Goal: Transaction & Acquisition: Purchase product/service

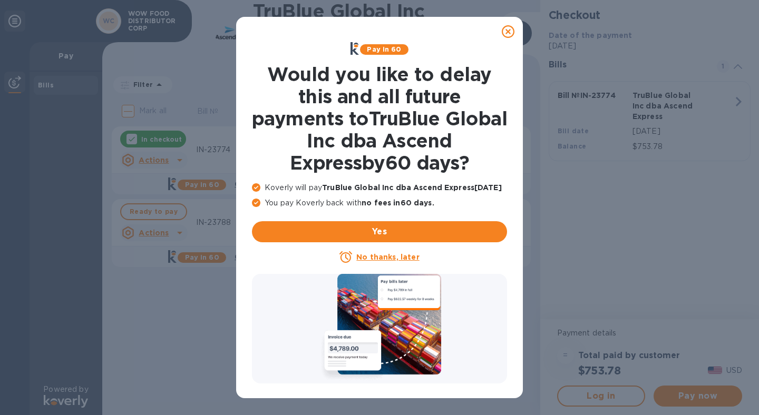
click at [510, 32] on icon at bounding box center [508, 31] width 13 height 13
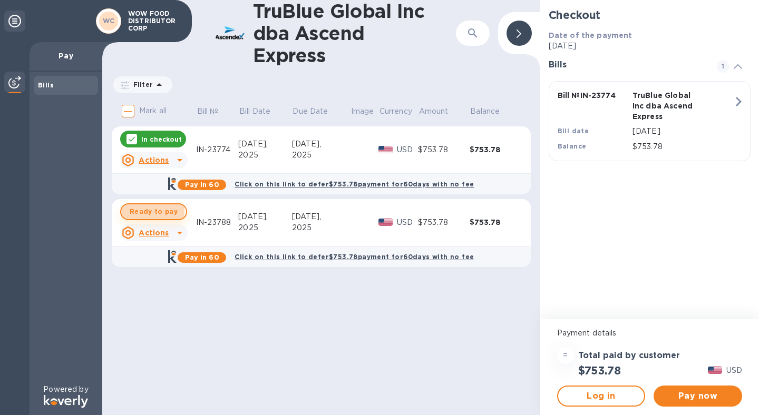
click at [150, 211] on span "Ready to pay" at bounding box center [154, 212] width 48 height 13
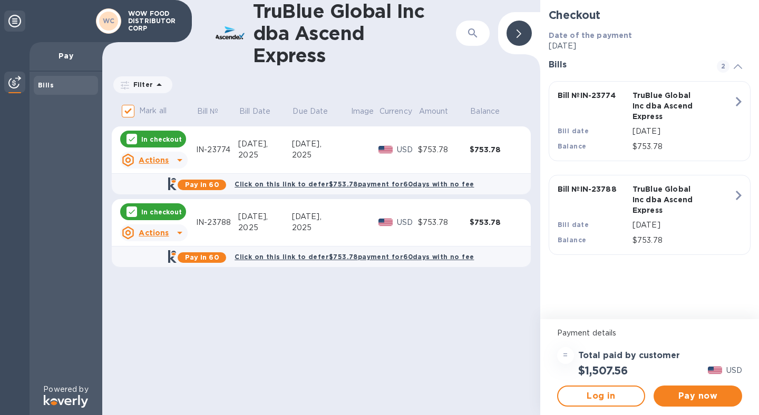
click at [156, 137] on p "In checkout" at bounding box center [161, 139] width 41 height 9
checkbox input "false"
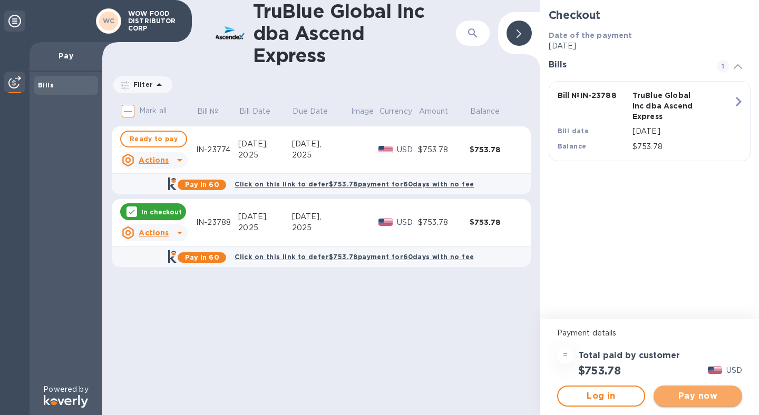
click at [718, 402] on span "Pay now" at bounding box center [698, 396] width 72 height 13
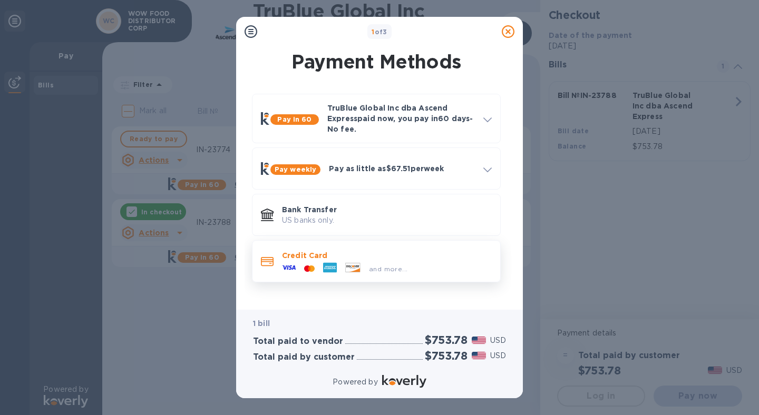
click at [338, 258] on p "Credit Card" at bounding box center [387, 255] width 210 height 11
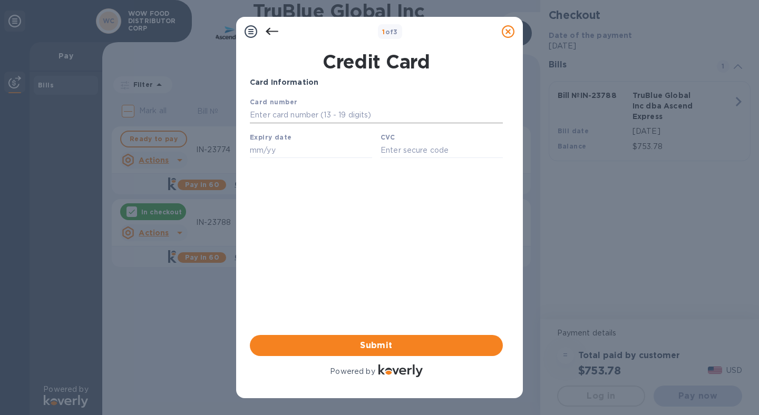
click at [329, 113] on input "text" at bounding box center [376, 116] width 253 height 16
type input "[CREDIT_CARD_NUMBER]"
type input "10/26"
type input "3688"
click at [376, 346] on span "Submit" at bounding box center [376, 345] width 236 height 13
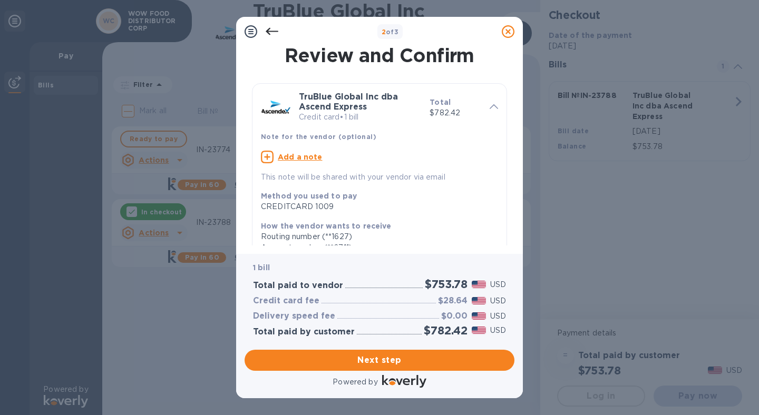
click at [297, 155] on u "Add a note" at bounding box center [300, 157] width 45 height 8
click at [317, 160] on textarea at bounding box center [371, 158] width 220 height 9
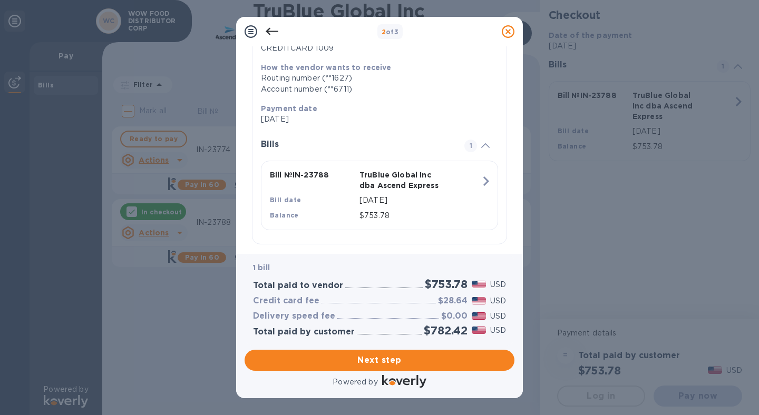
scroll to position [168, 0]
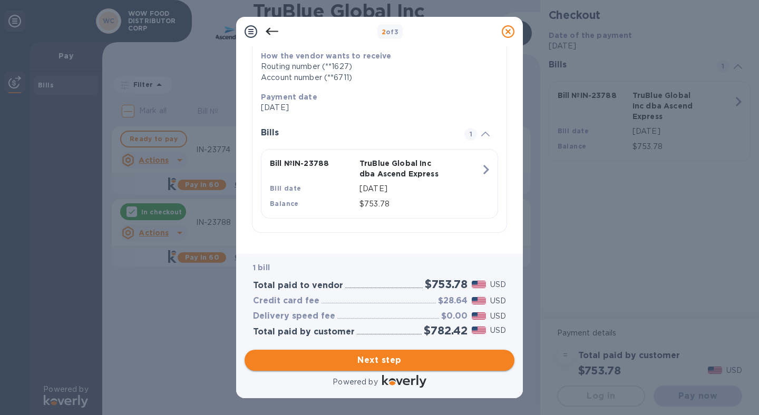
type textarea "IN-23788"
click at [380, 359] on span "Next step" at bounding box center [379, 360] width 253 height 13
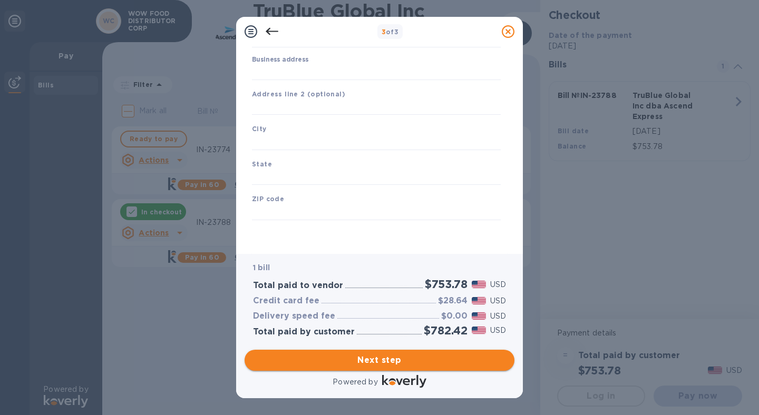
scroll to position [100, 0]
type input "[GEOGRAPHIC_DATA]"
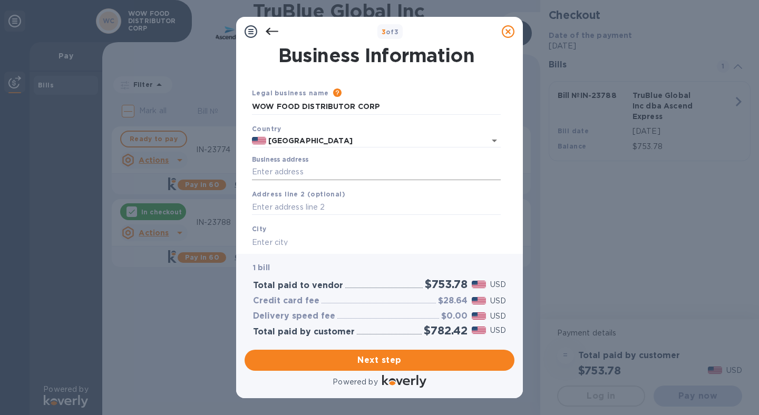
click at [298, 168] on input "Business address" at bounding box center [376, 172] width 249 height 16
type input "[STREET_ADDRESS][PERSON_NAME]"
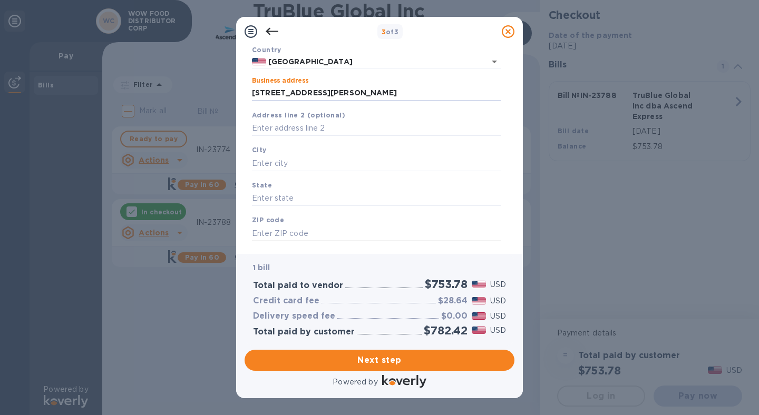
scroll to position [100, 0]
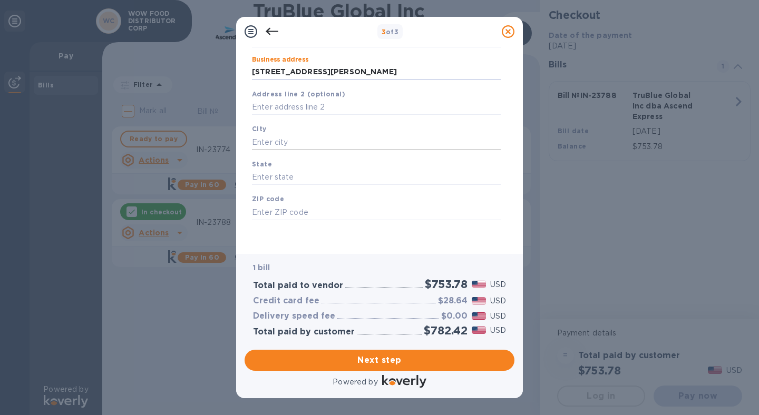
click at [293, 143] on input "text" at bounding box center [376, 142] width 249 height 16
type input "City of Industry"
click at [300, 180] on input "text" at bounding box center [376, 178] width 249 height 16
type input "CA"
click at [300, 206] on input "text" at bounding box center [376, 213] width 249 height 16
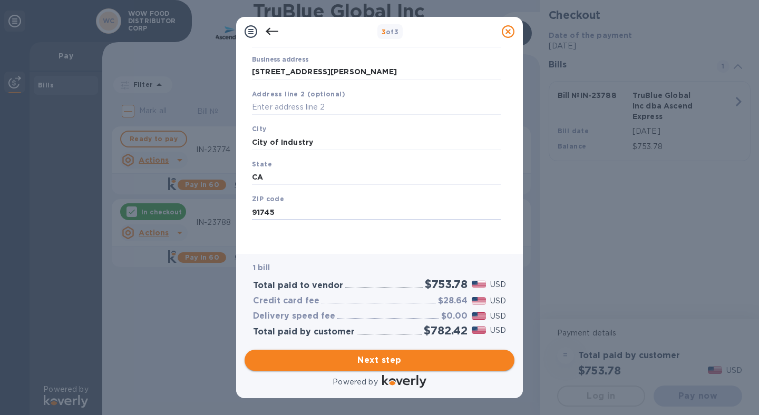
type input "91745"
click at [398, 363] on span "Next step" at bounding box center [379, 360] width 253 height 13
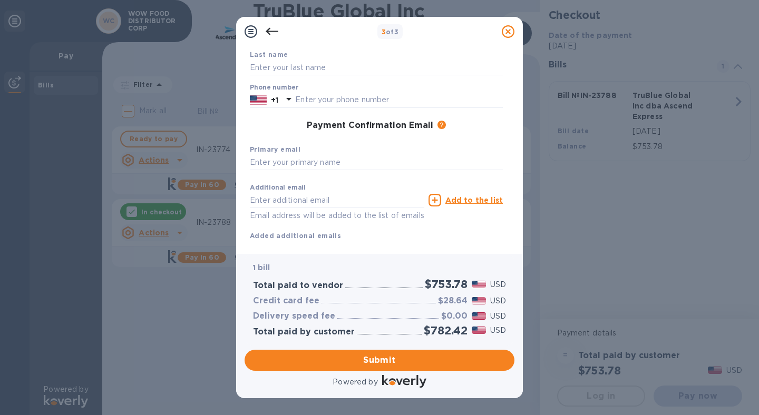
scroll to position [0, 0]
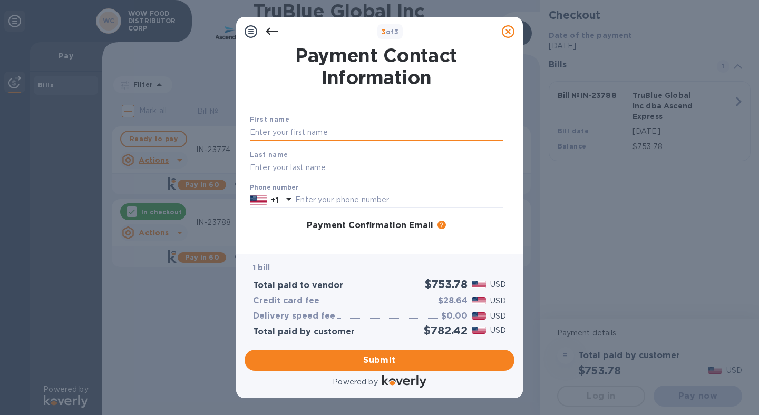
click at [295, 131] on input "text" at bounding box center [376, 133] width 253 height 16
type input "S"
type input "Analiza"
type input "[PERSON_NAME]"
type input "6267576395"
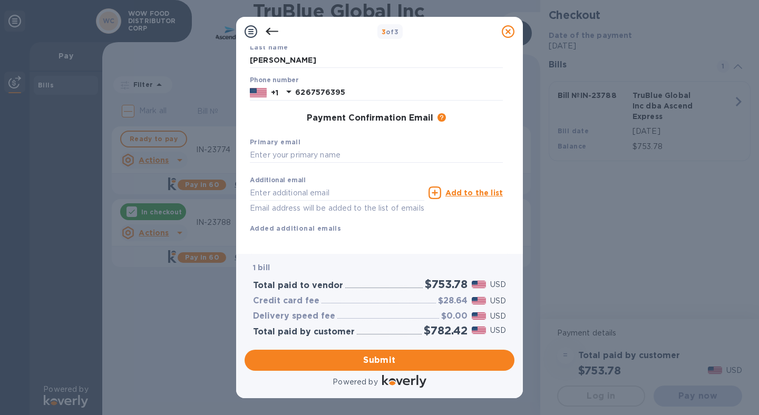
scroll to position [125, 0]
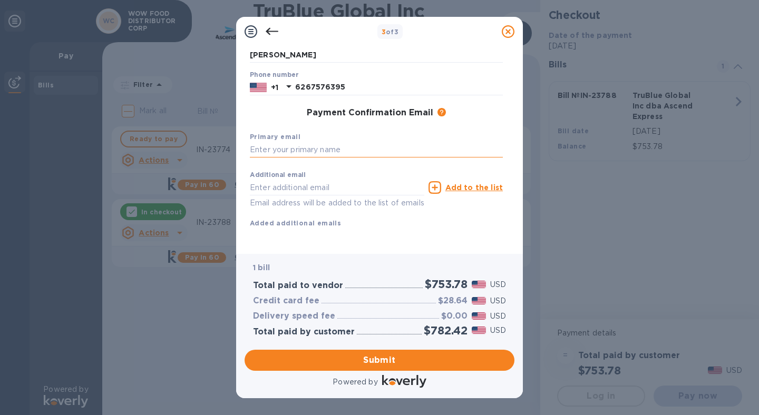
click at [300, 142] on input "text" at bounding box center [376, 150] width 253 height 16
drag, startPoint x: 407, startPoint y: 140, endPoint x: 135, endPoint y: 142, distance: 272.0
click at [135, 142] on div "3 of 3 Payment Contact Information First name Analiza Last name Nieva Phone num…" at bounding box center [379, 207] width 759 height 415
drag, startPoint x: 404, startPoint y: 139, endPoint x: 210, endPoint y: 135, distance: 194.0
click at [210, 135] on div "3 of 3 Payment Contact Information First name Analiza Last name Nieva Phone num…" at bounding box center [379, 207] width 759 height 415
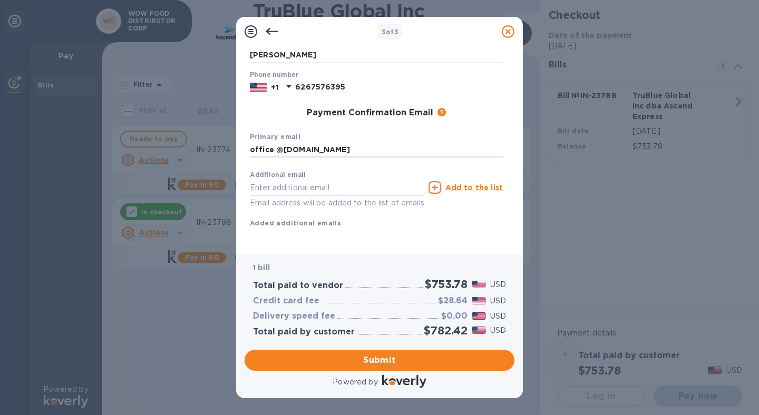
type input "office @wowfooddistributor.com"
click at [302, 180] on input "text" at bounding box center [337, 188] width 174 height 16
paste input "office @wowfooddistributor.com"
click at [258, 180] on input "office @wowfooddistributor.com" at bounding box center [337, 188] width 174 height 16
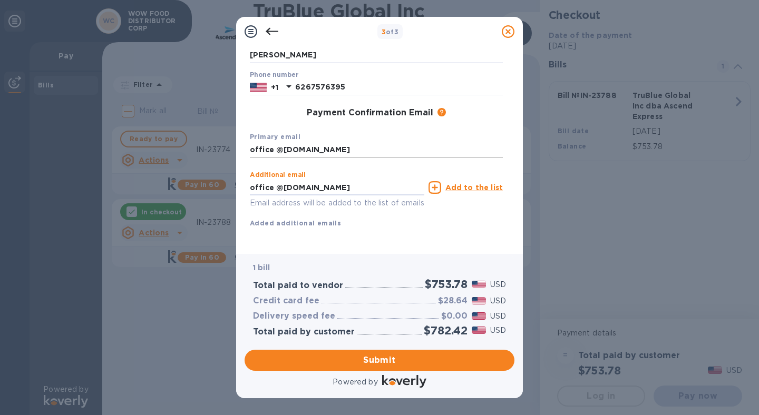
type input "office @wowfooddistributor.com"
click at [273, 142] on input "office @wowfooddistributor.com" at bounding box center [376, 150] width 253 height 16
type input "[EMAIL_ADDRESS][DOMAIN_NAME]"
click at [260, 180] on input "office @wowfooddistributor.com" at bounding box center [337, 188] width 174 height 16
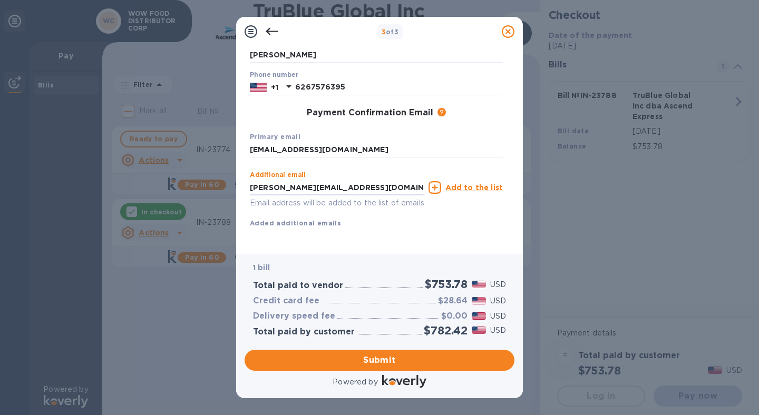
type input "[PERSON_NAME][EMAIL_ADDRESS][DOMAIN_NAME]"
click at [471, 183] on u "Add to the list" at bounding box center [473, 187] width 57 height 8
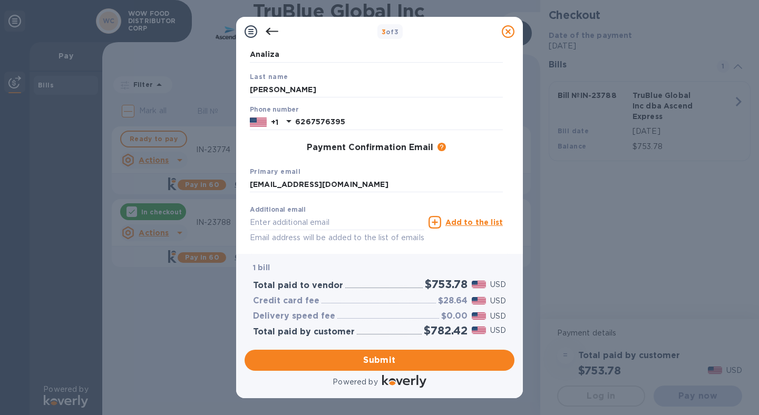
scroll to position [146, 0]
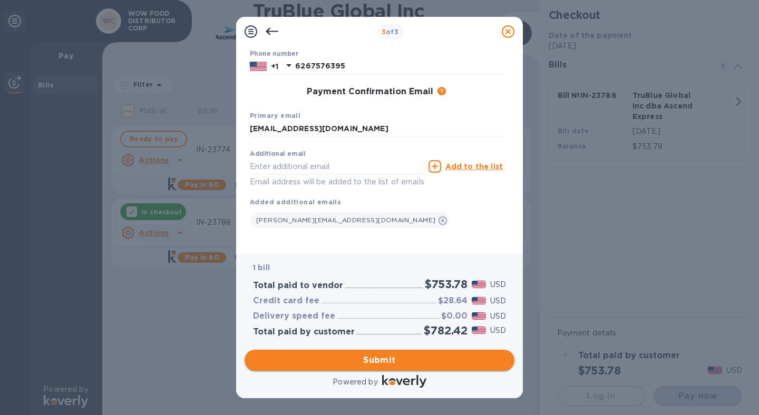
click at [401, 361] on span "Submit" at bounding box center [379, 360] width 253 height 13
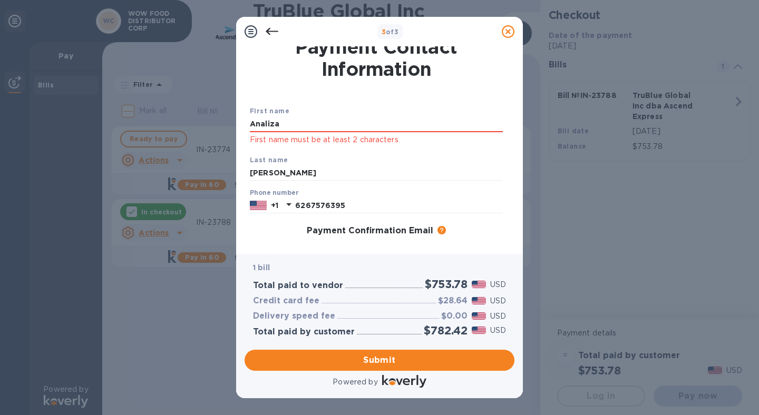
scroll to position [0, 0]
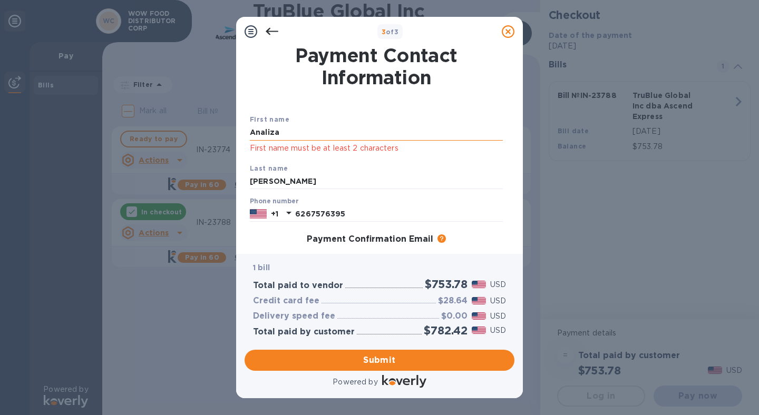
click at [320, 135] on input "Analiza" at bounding box center [376, 133] width 253 height 16
drag, startPoint x: 328, startPoint y: 134, endPoint x: 200, endPoint y: 134, distance: 127.6
click at [200, 134] on div "3 of 3 Payment Contact Information First name Analiza First name must be at lea…" at bounding box center [379, 207] width 759 height 415
type input "Analiza"
click button "Submit" at bounding box center [0, 0] width 0 height 0
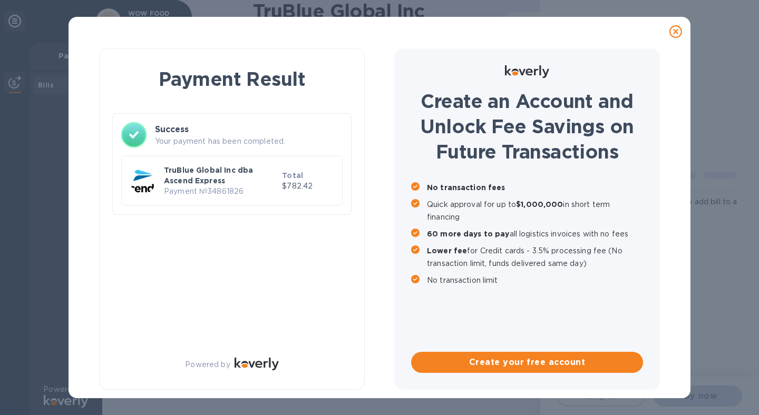
checkbox input "true"
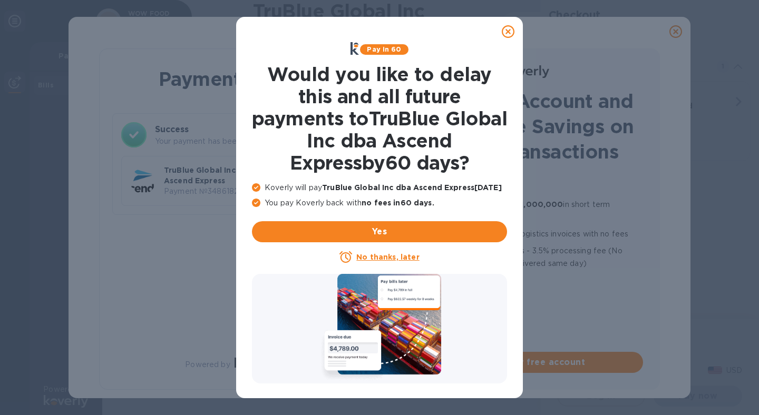
click at [511, 31] on icon at bounding box center [508, 31] width 13 height 13
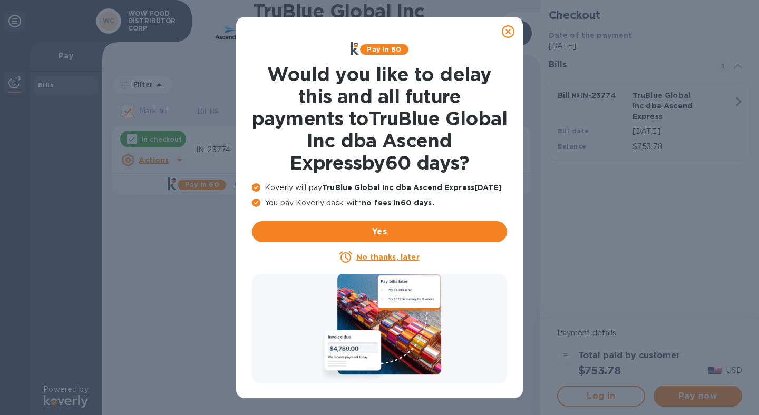
click at [513, 32] on icon at bounding box center [508, 31] width 13 height 13
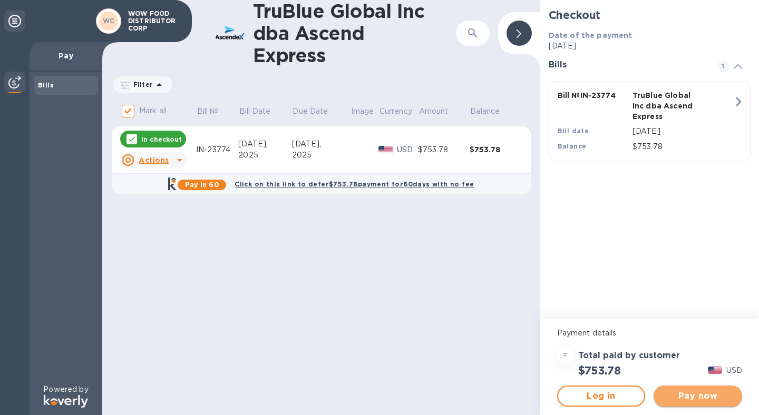
click at [693, 398] on span "Pay now" at bounding box center [698, 396] width 72 height 13
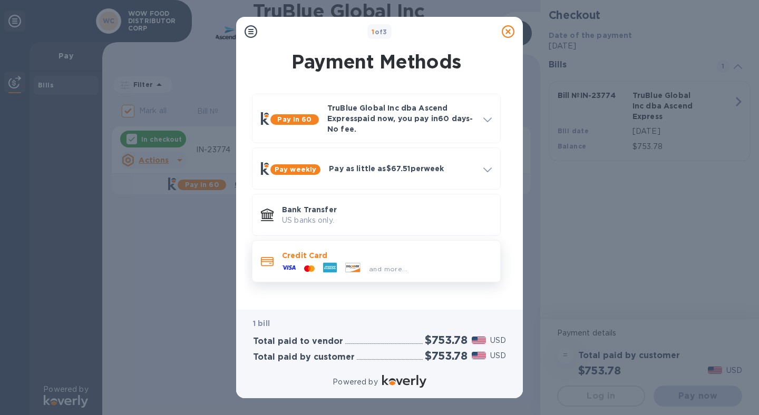
click at [346, 253] on p "Credit Card" at bounding box center [387, 255] width 210 height 11
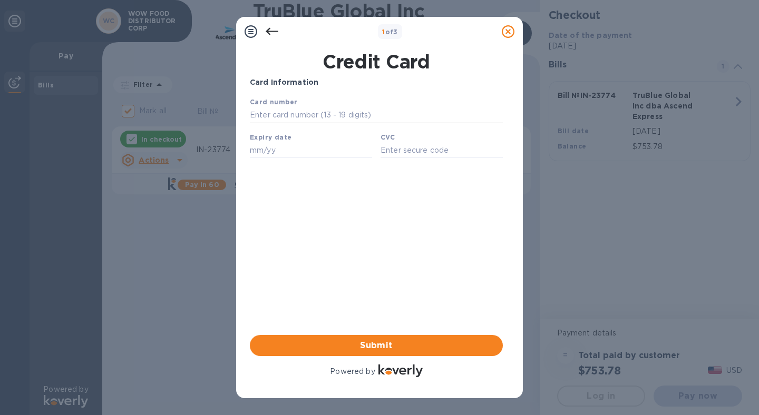
click at [347, 118] on input "text" at bounding box center [376, 116] width 253 height 16
type input "[CREDIT_CARD_NUMBER]"
type input "10/26"
type input "3688"
click at [392, 346] on span "Submit" at bounding box center [376, 345] width 236 height 13
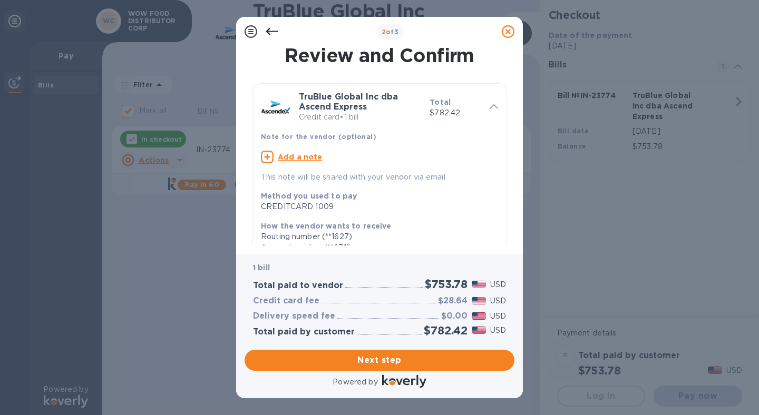
click at [309, 156] on u "Add a note" at bounding box center [300, 157] width 45 height 8
click at [319, 166] on div "x" at bounding box center [371, 159] width 220 height 16
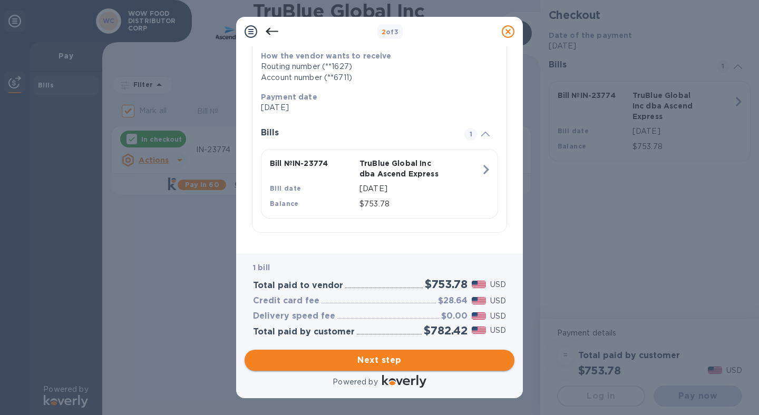
type textarea "IN-23774"
click at [387, 357] on span "Next step" at bounding box center [379, 360] width 253 height 13
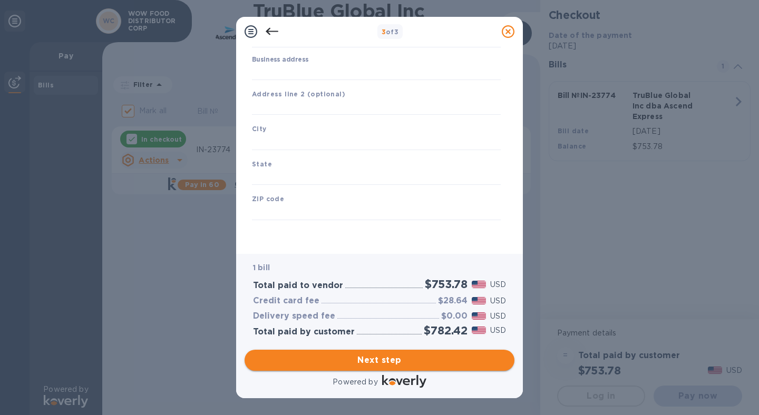
scroll to position [100, 0]
type input "[GEOGRAPHIC_DATA]"
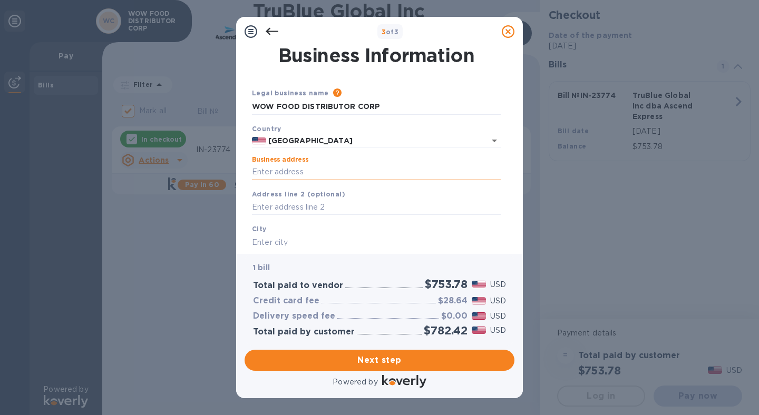
click at [287, 167] on input "Business address" at bounding box center [376, 172] width 249 height 16
type input "[STREET_ADDRESS][PERSON_NAME]"
click at [286, 238] on input "text" at bounding box center [376, 243] width 249 height 16
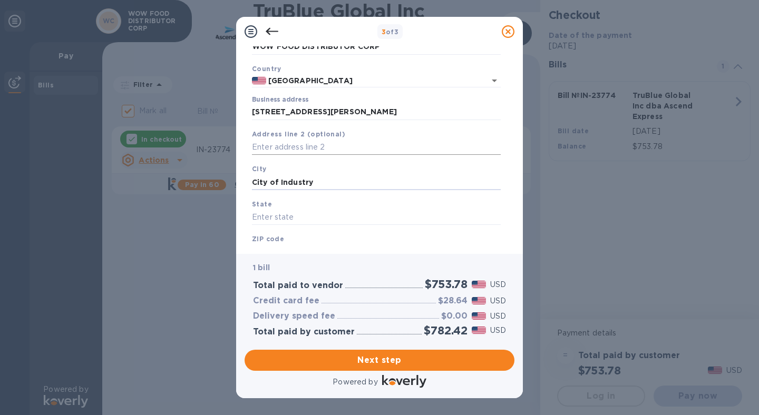
scroll to position [100, 0]
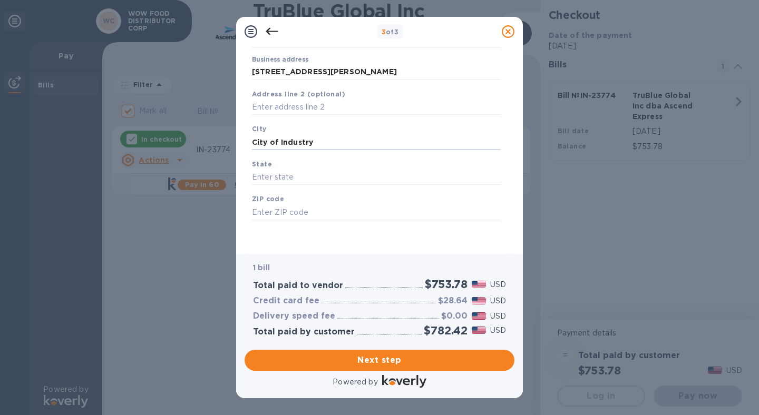
type input "City of Industry"
click at [280, 167] on div "State" at bounding box center [376, 171] width 257 height 35
click at [280, 179] on input "text" at bounding box center [376, 178] width 249 height 16
type input "City of Industry"
click at [326, 208] on input "text" at bounding box center [376, 213] width 249 height 16
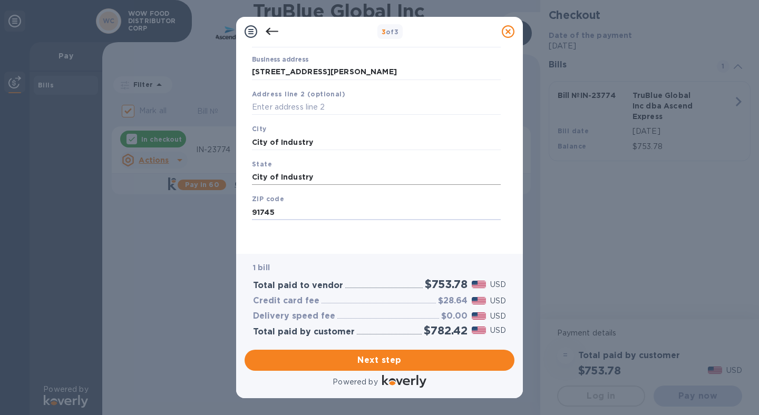
type input "91745"
drag, startPoint x: 338, startPoint y: 173, endPoint x: 221, endPoint y: 177, distance: 116.6
click at [221, 177] on div "3 of 3 Business Information Legal business name Please provide the legal name t…" at bounding box center [379, 207] width 759 height 415
type input "CA"
click at [405, 362] on span "Next step" at bounding box center [379, 360] width 253 height 13
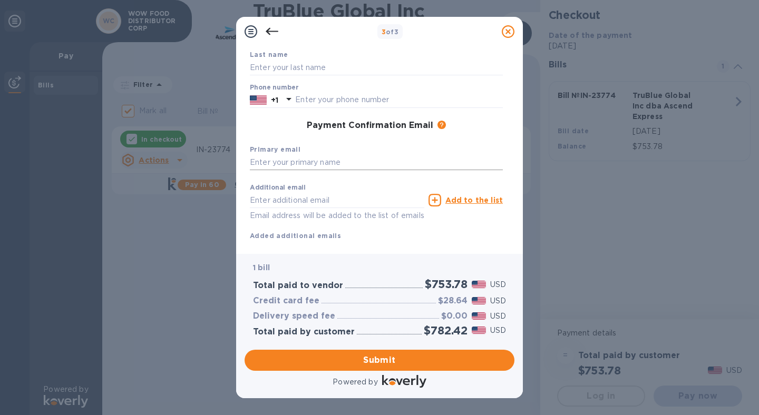
click at [274, 157] on input "text" at bounding box center [376, 163] width 253 height 16
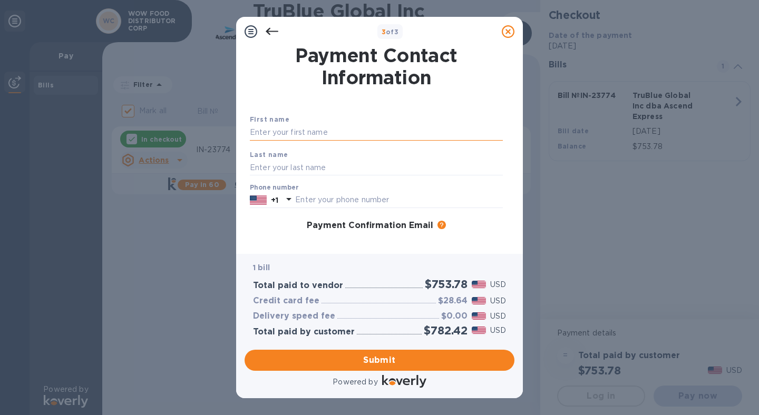
click at [306, 132] on input "text" at bounding box center [376, 133] width 253 height 16
type input "Analiza"
type input "[PERSON_NAME]"
type input "6267576395"
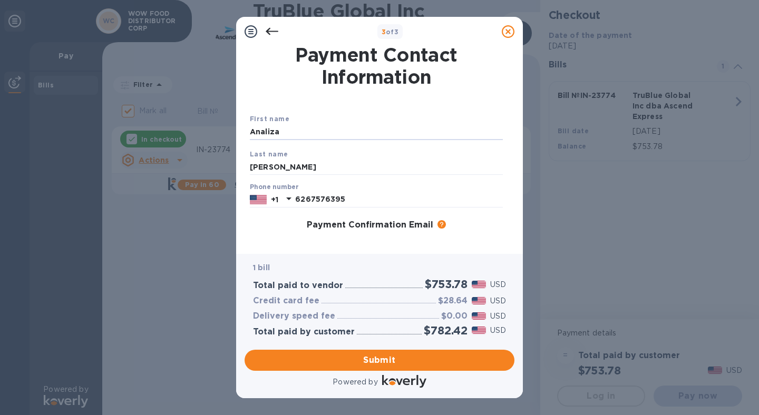
drag, startPoint x: 307, startPoint y: 130, endPoint x: 218, endPoint y: 132, distance: 89.1
click at [218, 132] on div "3 of 3 Payment Contact Information First name [PERSON_NAME] Last name [PERSON_N…" at bounding box center [379, 207] width 759 height 415
type input "Analiza"
click at [406, 125] on input "Analiza" at bounding box center [376, 132] width 253 height 16
click at [441, 121] on div "First name Analiza" at bounding box center [376, 126] width 261 height 35
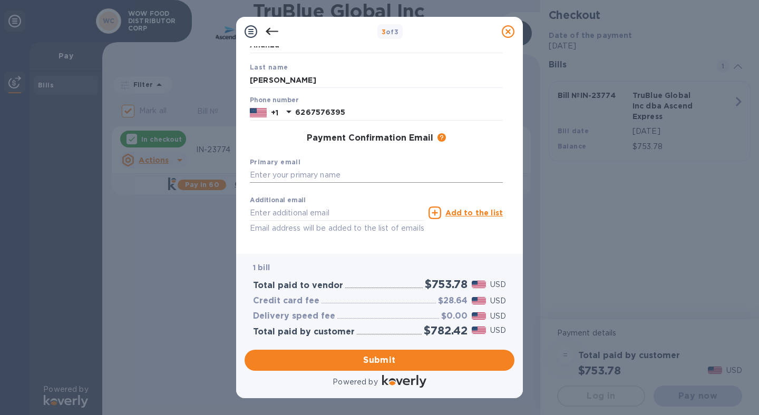
scroll to position [89, 0]
click at [306, 177] on input "text" at bounding box center [376, 174] width 253 height 16
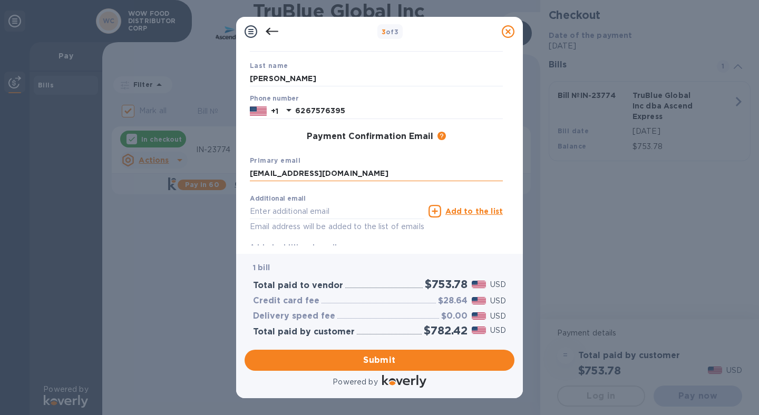
click at [400, 176] on input "office@wowfooddistributor.com" at bounding box center [376, 174] width 253 height 16
drag, startPoint x: 402, startPoint y: 175, endPoint x: 151, endPoint y: 163, distance: 250.6
click at [151, 163] on div "3 of 3 Payment Contact Information First name Analiza Last name Nieva Phone num…" at bounding box center [379, 207] width 759 height 415
type input "[EMAIL_ADDRESS][DOMAIN_NAME]"
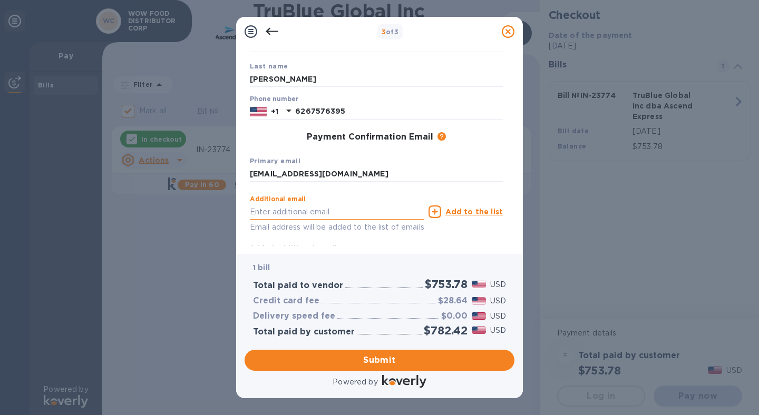
click at [299, 209] on input "text" at bounding box center [337, 212] width 174 height 16
paste input "[EMAIL_ADDRESS][DOMAIN_NAME]"
click at [258, 213] on input "[EMAIL_ADDRESS][DOMAIN_NAME]" at bounding box center [337, 213] width 174 height 16
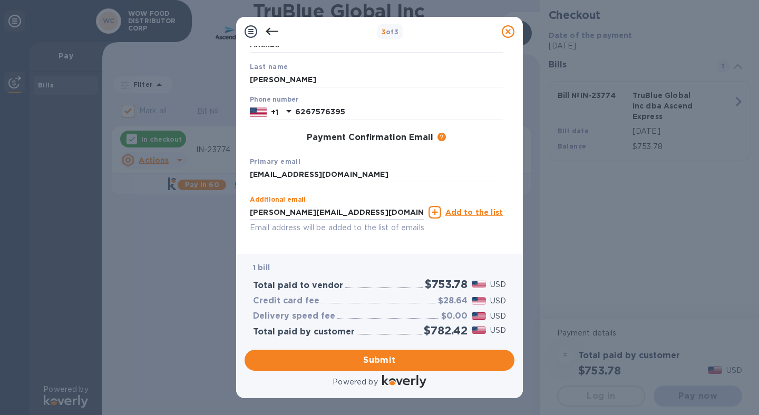
type input "[PERSON_NAME][EMAIL_ADDRESS][DOMAIN_NAME]"
click at [472, 210] on u "Add to the list" at bounding box center [473, 212] width 57 height 8
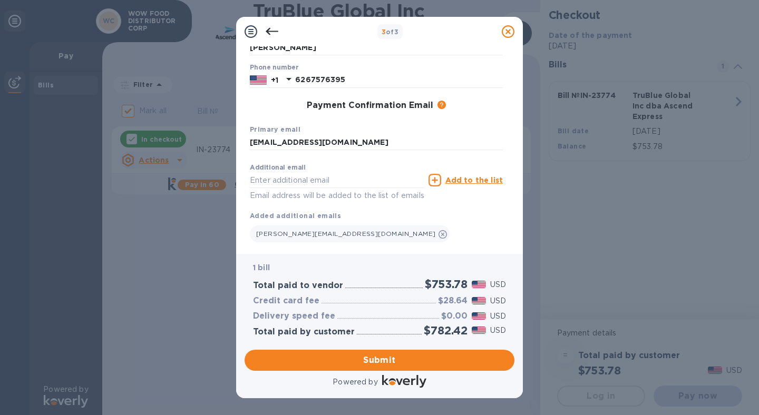
scroll to position [125, 0]
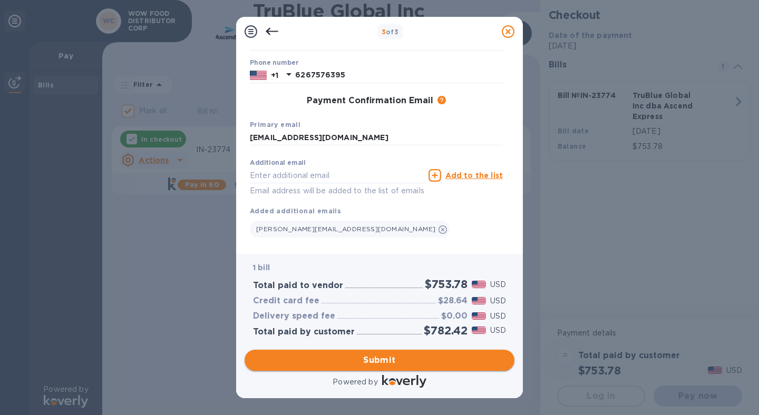
click at [393, 366] on span "Submit" at bounding box center [379, 360] width 253 height 13
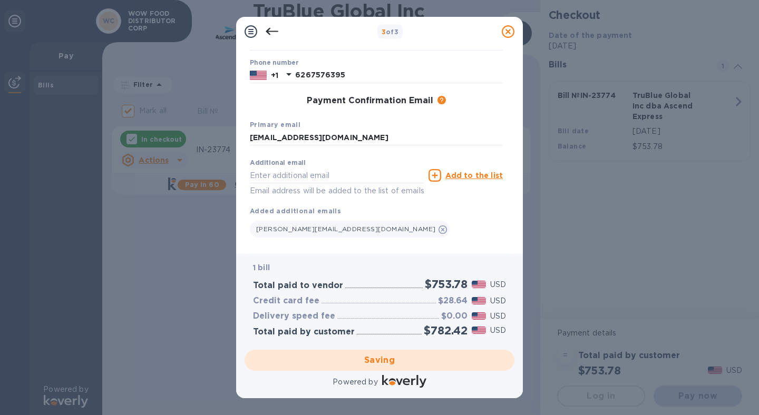
checkbox input "false"
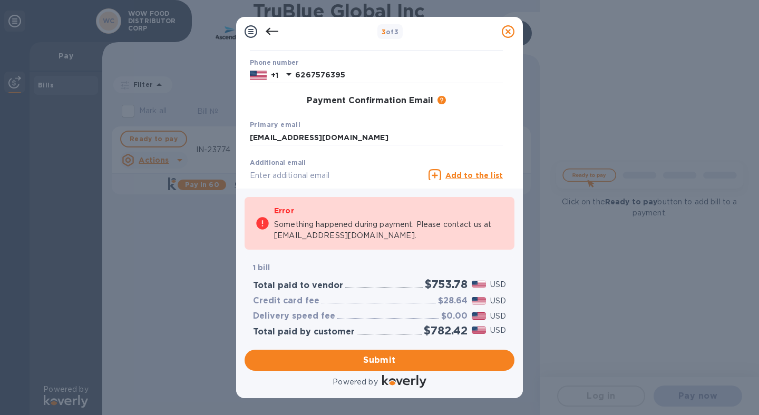
click at [399, 180] on div "Payment Contact Information First name Analiza Last name Nieva Phone number +1 …" at bounding box center [379, 117] width 287 height 142
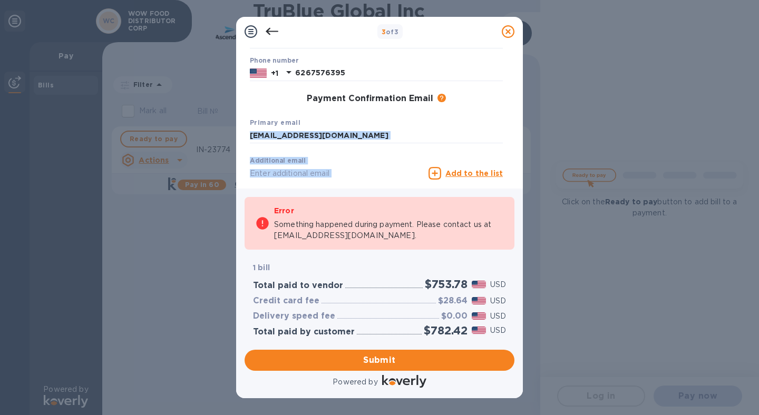
drag, startPoint x: 514, startPoint y: 133, endPoint x: 485, endPoint y: 135, distance: 29.1
click at [512, 153] on div "Payment Contact Information First name Analiza Last name Nieva Phone number +1 …" at bounding box center [380, 113] width 270 height 134
drag, startPoint x: 380, startPoint y: 109, endPoint x: 384, endPoint y: 127, distance: 18.4
click at [381, 111] on div "First name Analiza Last name Nieva Phone number +1 6267576395 Payment Confirmat…" at bounding box center [376, 111] width 261 height 257
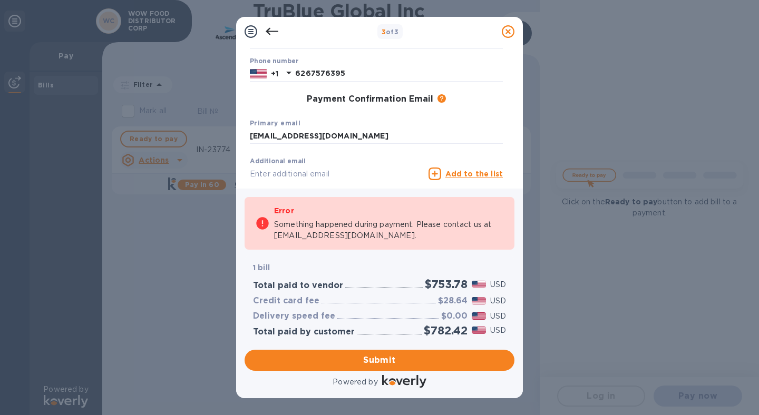
click at [385, 158] on div "Additional email Email address will be added to the list of emails" at bounding box center [337, 177] width 174 height 38
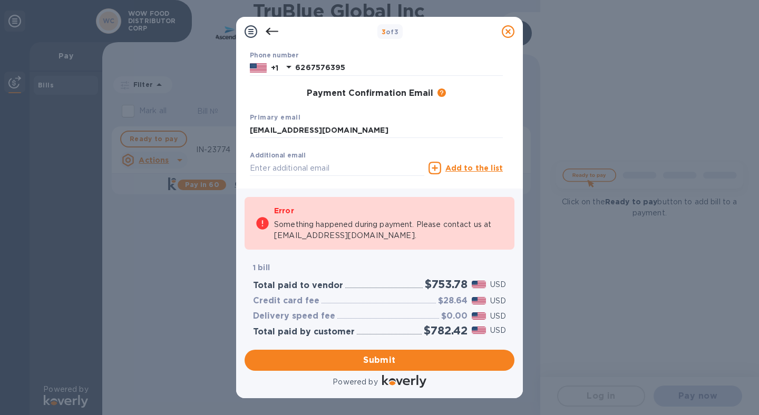
scroll to position [0, 0]
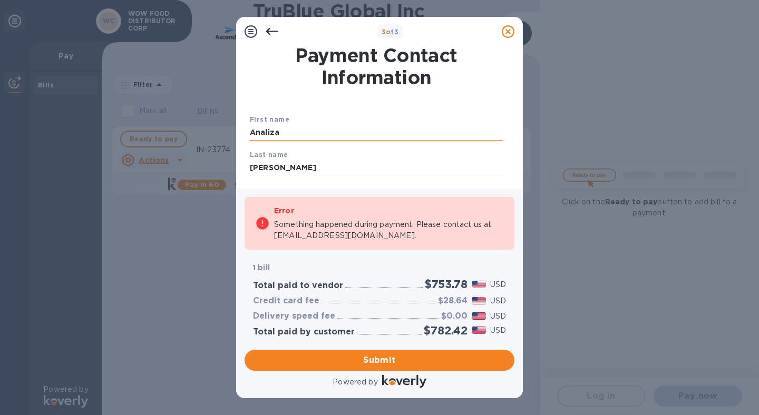
click at [365, 139] on input "Analiza" at bounding box center [376, 133] width 253 height 16
drag, startPoint x: 367, startPoint y: 135, endPoint x: 217, endPoint y: 137, distance: 150.8
click at [207, 133] on div "3 of 3 Payment Contact Information First name Analiza Last name Nieva Phone num…" at bounding box center [379, 207] width 759 height 415
type input "Analiza"
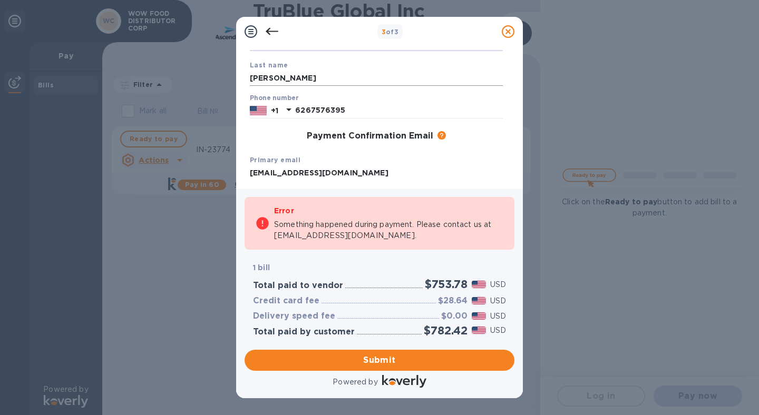
click at [302, 72] on input "[PERSON_NAME]" at bounding box center [376, 78] width 253 height 16
drag, startPoint x: 302, startPoint y: 79, endPoint x: 201, endPoint y: 80, distance: 100.7
click at [201, 80] on div "3 of 3 Payment Contact Information First name Analiza Last name Nieva Phone num…" at bounding box center [379, 207] width 759 height 415
type input "[PERSON_NAME]"
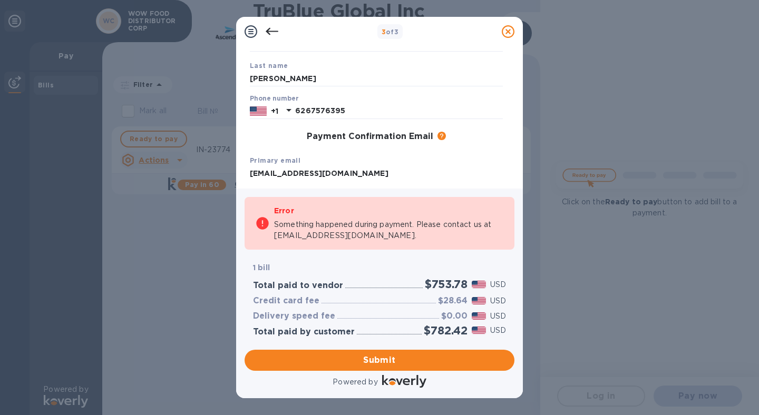
click at [441, 164] on div "Primary email office@wowfooddistributor.com" at bounding box center [376, 168] width 261 height 35
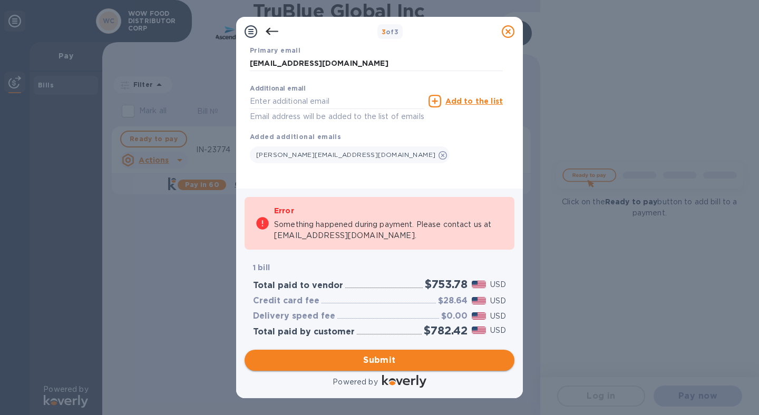
click at [376, 356] on span "Submit" at bounding box center [379, 360] width 253 height 13
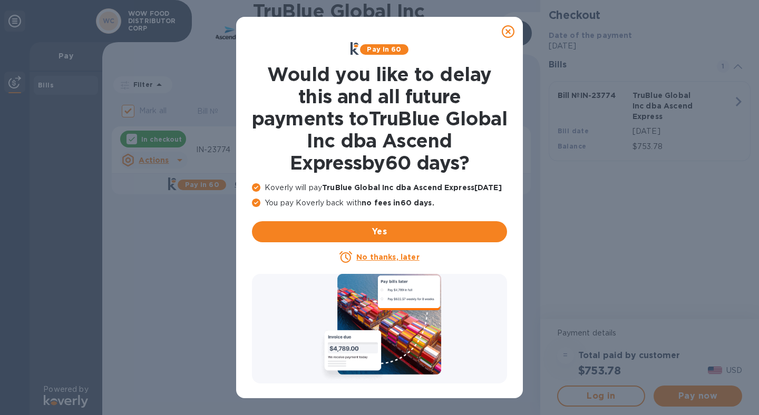
click at [511, 30] on icon at bounding box center [508, 31] width 13 height 13
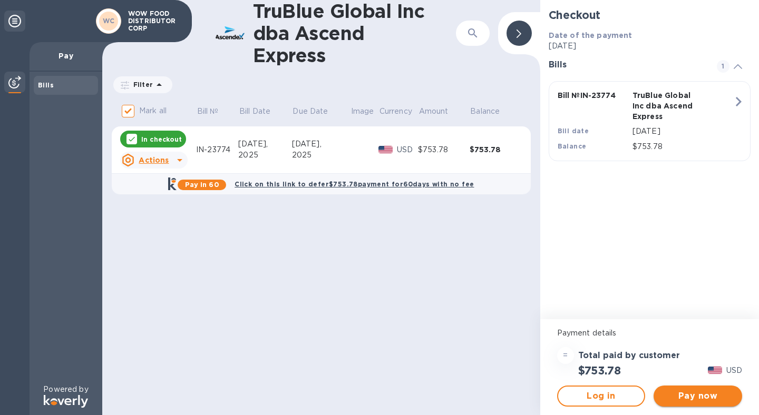
click at [697, 397] on span "Pay now" at bounding box center [698, 396] width 72 height 13
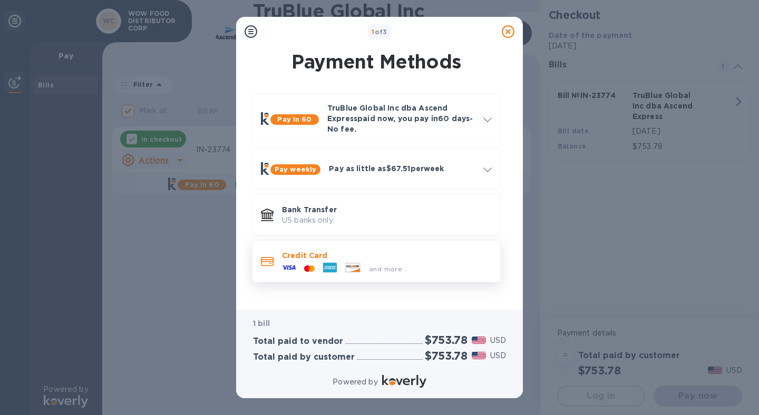
click at [326, 256] on p "Credit Card" at bounding box center [387, 255] width 210 height 11
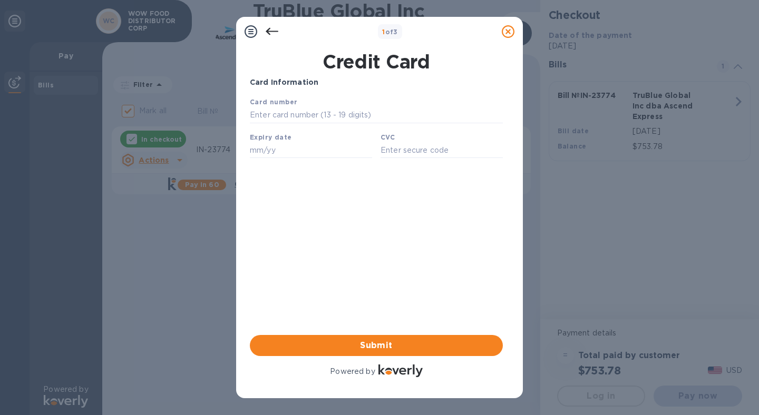
click at [298, 116] on input "text" at bounding box center [376, 116] width 253 height 16
type input "[CREDIT_CARD_NUMBER]"
type input "10/26"
type input "3688"
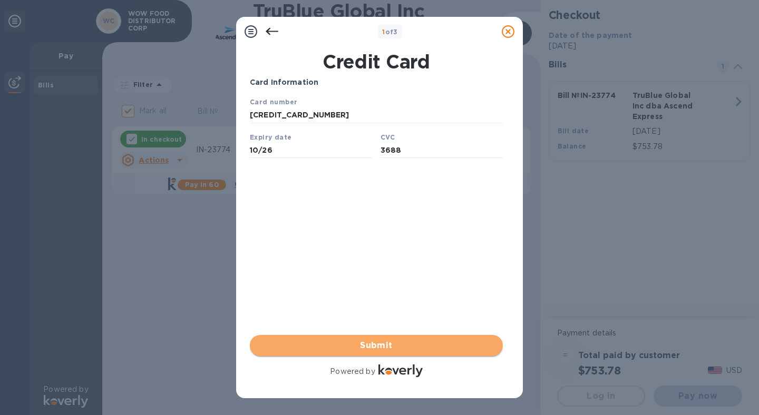
click at [380, 343] on span "Submit" at bounding box center [376, 345] width 236 height 13
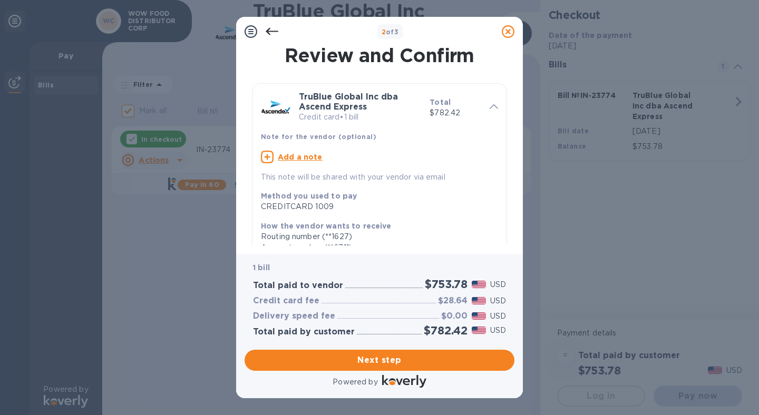
click at [299, 155] on u "Add a note" at bounding box center [300, 157] width 45 height 8
click at [302, 166] on div "x" at bounding box center [371, 159] width 220 height 16
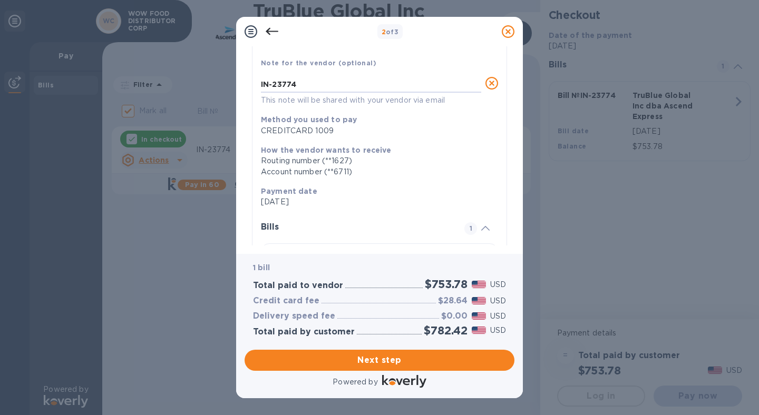
scroll to position [168, 0]
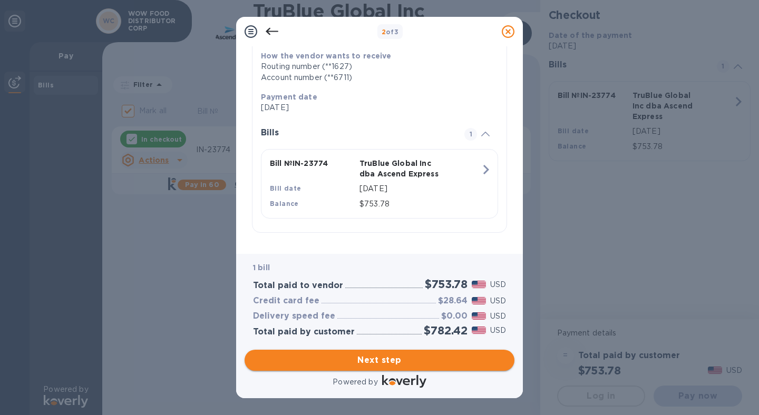
type textarea "IN-23774"
click at [387, 359] on span "Next step" at bounding box center [379, 360] width 253 height 13
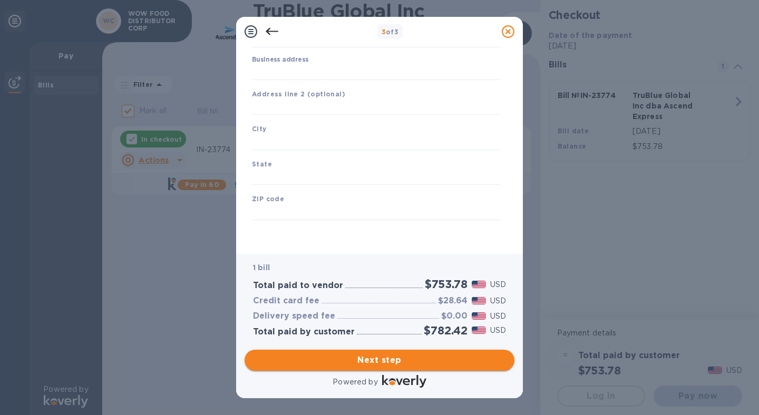
scroll to position [100, 0]
type input "[GEOGRAPHIC_DATA]"
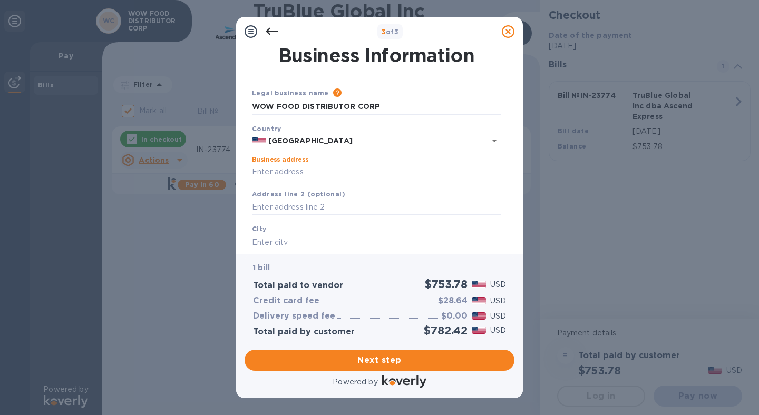
click at [288, 169] on input "Business address" at bounding box center [376, 172] width 249 height 16
type input "[STREET_ADDRESS][PERSON_NAME]"
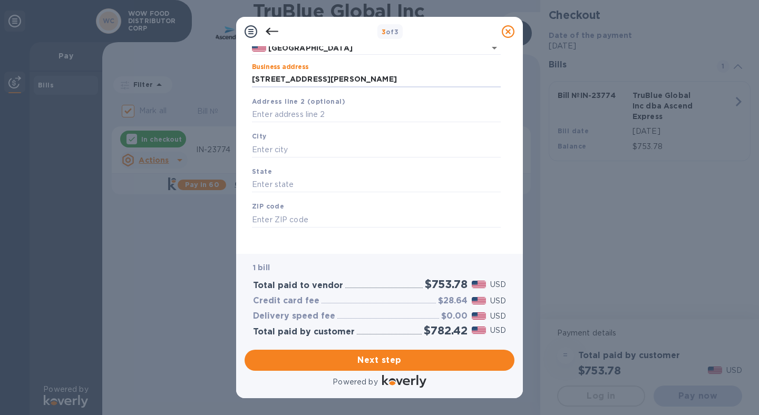
scroll to position [92, 0]
click at [285, 147] on input "text" at bounding box center [376, 150] width 249 height 16
type input "City of Industry"
click at [287, 184] on input "text" at bounding box center [376, 185] width 249 height 16
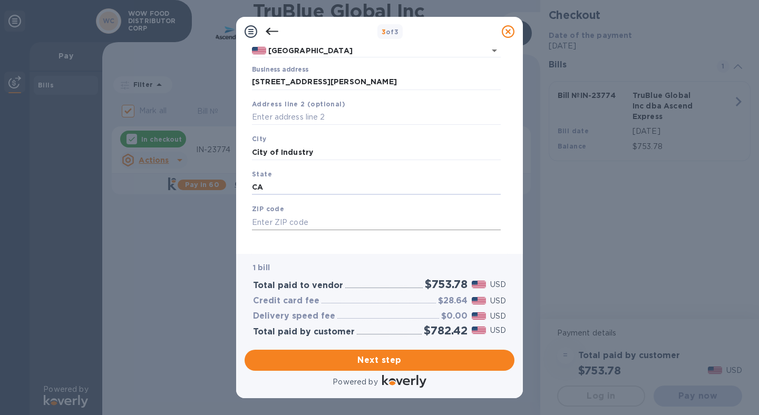
type input "CA"
click at [293, 219] on input "text" at bounding box center [376, 223] width 249 height 16
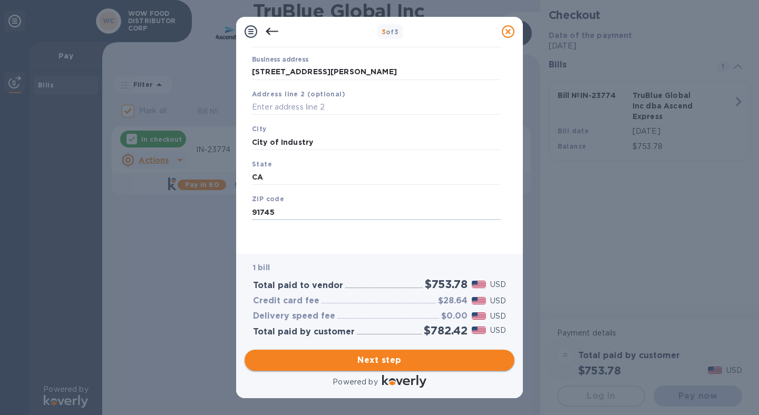
type input "91745"
click at [374, 354] on span "Next step" at bounding box center [379, 360] width 253 height 13
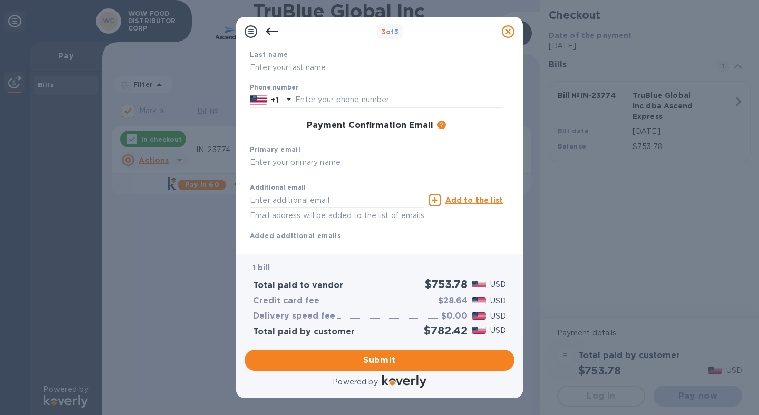
click at [323, 159] on input "text" at bounding box center [376, 163] width 253 height 16
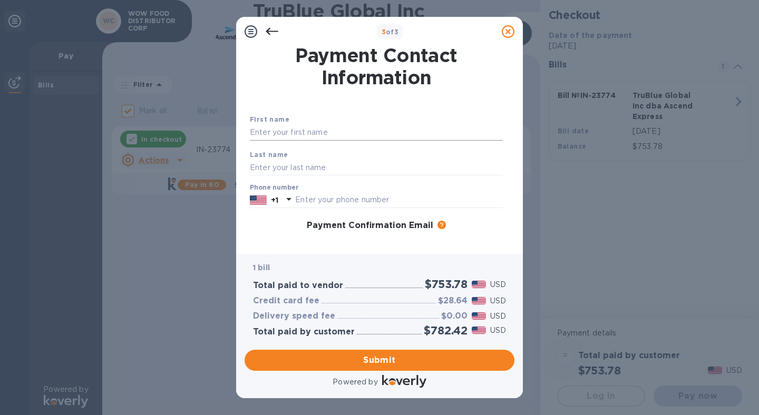
click at [309, 132] on input "text" at bounding box center [376, 133] width 253 height 16
type input "Analiza"
type input "[PERSON_NAME]"
type input "6267576395"
drag, startPoint x: 311, startPoint y: 131, endPoint x: 205, endPoint y: 133, distance: 106.0
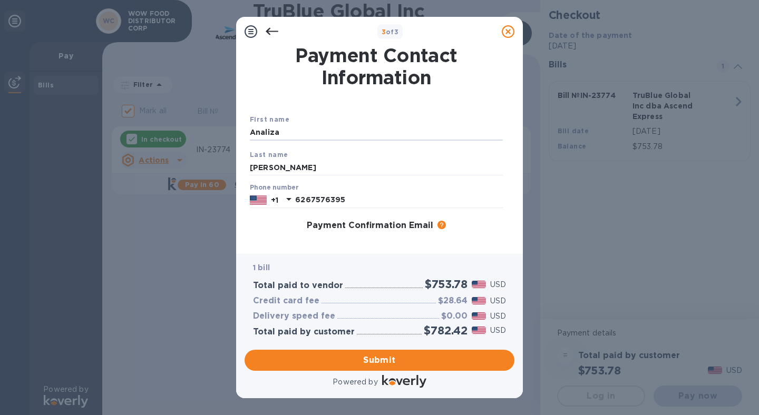
click at [205, 133] on div "3 of 3 Payment Contact Information First name [PERSON_NAME] Last name [PERSON_N…" at bounding box center [379, 207] width 759 height 415
type input "Analiza"
click at [298, 231] on div "Payment Confirmation Email The added email addresses will be used to send the p…" at bounding box center [376, 226] width 261 height 19
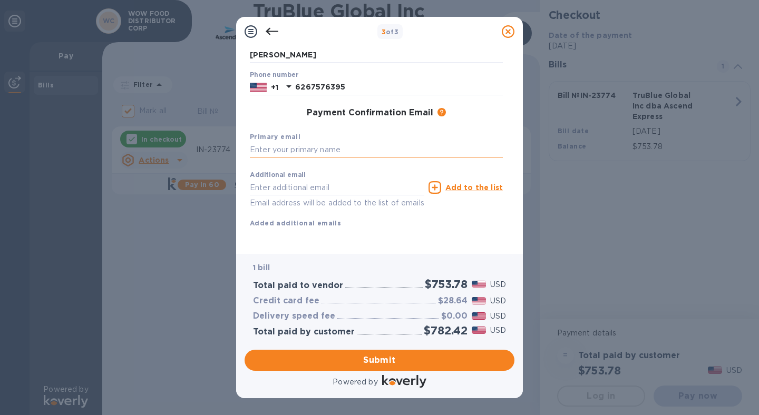
click at [302, 142] on input "text" at bounding box center [376, 150] width 253 height 16
paste input "IN-23774"
drag, startPoint x: 299, startPoint y: 138, endPoint x: 212, endPoint y: 135, distance: 87.0
click at [212, 135] on div "3 of 3 Payment Contact Information First name Analiza Last name Nieva Phone num…" at bounding box center [379, 207] width 759 height 415
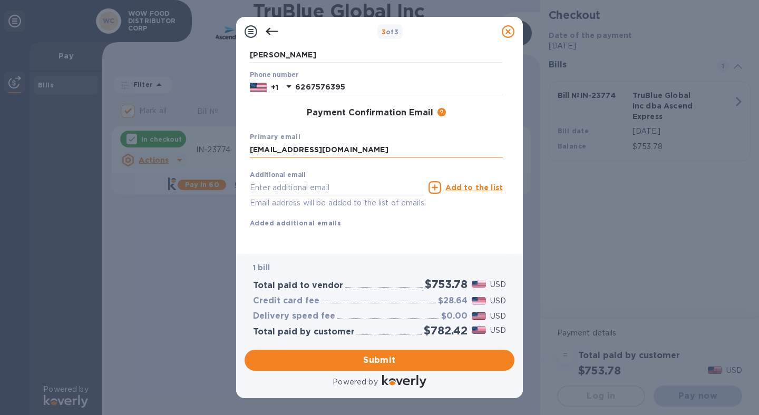
drag, startPoint x: 274, startPoint y: 139, endPoint x: 432, endPoint y: 140, distance: 158.7
click at [432, 142] on input "[EMAIL_ADDRESS][DOMAIN_NAME]" at bounding box center [376, 150] width 253 height 16
type input "[EMAIL_ADDRESS][DOMAIN_NAME]"
click at [318, 180] on input "text" at bounding box center [337, 188] width 174 height 16
paste input "@[DOMAIN_NAME]"
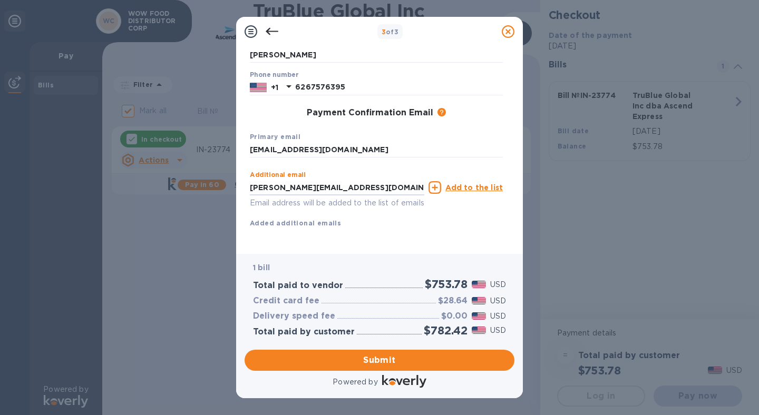
type input "[PERSON_NAME][EMAIL_ADDRESS][DOMAIN_NAME]"
click at [484, 183] on u "Add to the list" at bounding box center [473, 187] width 57 height 8
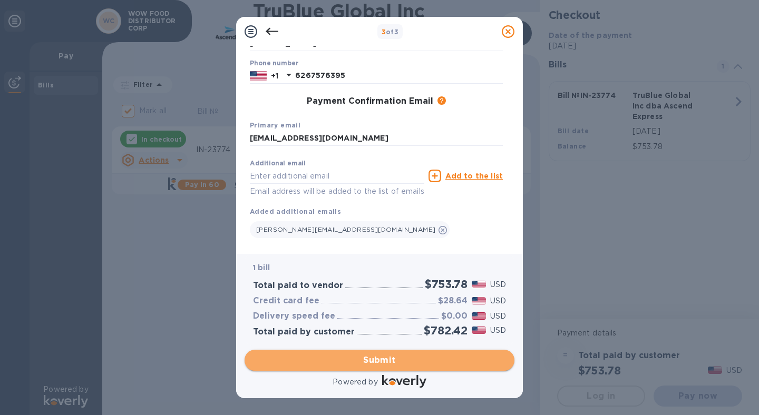
click at [387, 364] on span "Submit" at bounding box center [379, 360] width 253 height 13
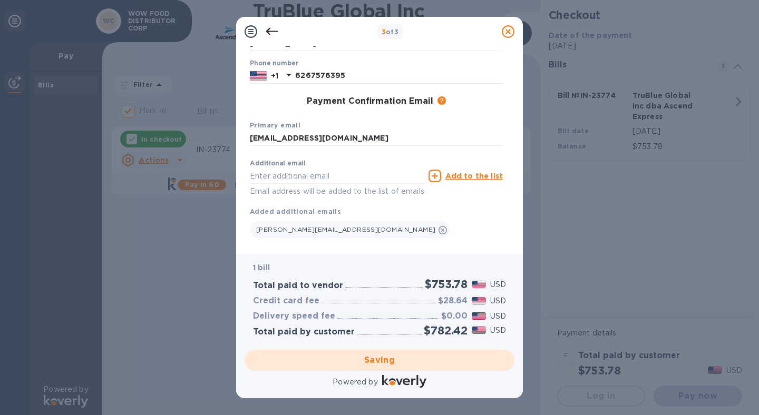
checkbox input "false"
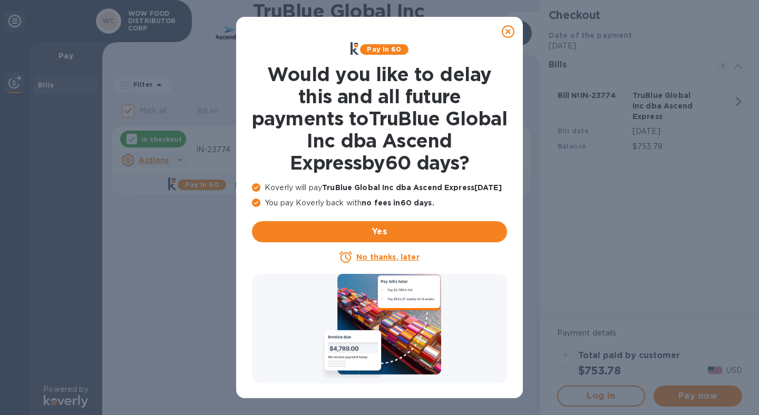
click at [510, 31] on icon at bounding box center [508, 31] width 13 height 13
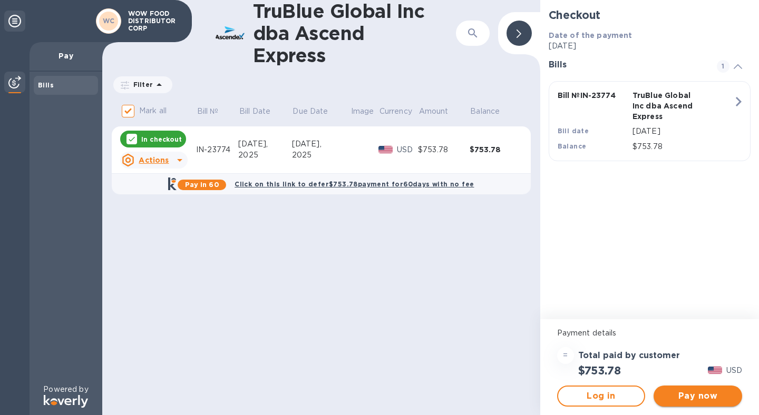
click at [696, 403] on button "Pay now" at bounding box center [698, 396] width 89 height 21
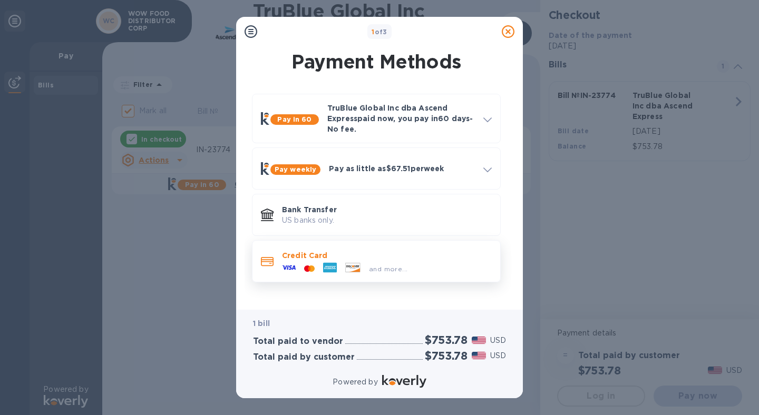
click at [350, 250] on p "Credit Card" at bounding box center [387, 255] width 210 height 11
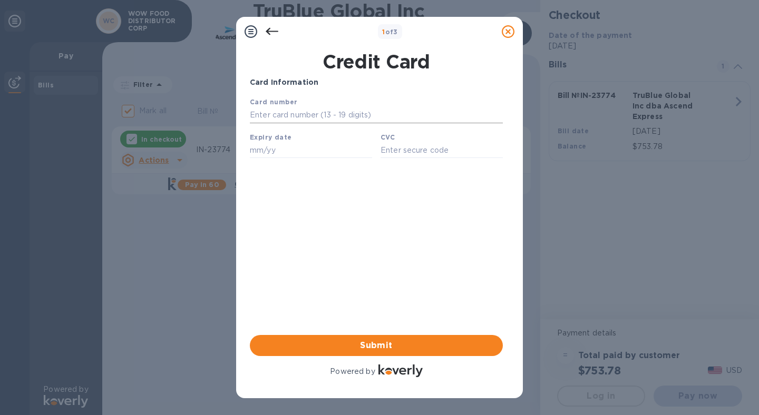
click at [336, 119] on input "text" at bounding box center [376, 116] width 253 height 16
type input "[CREDIT_CARD_NUMBER]"
type input "10/26"
type input "3688"
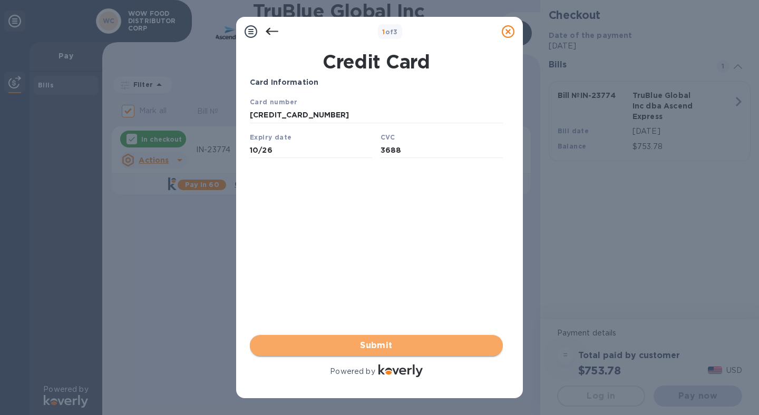
click at [381, 339] on span "Submit" at bounding box center [376, 345] width 236 height 13
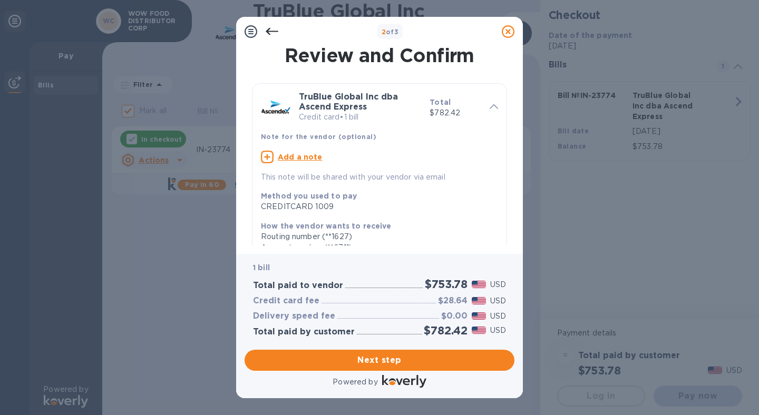
click at [308, 158] on u "Add a note" at bounding box center [300, 157] width 45 height 8
click at [323, 162] on textarea at bounding box center [371, 158] width 220 height 9
click at [276, 157] on textarea "INJ-23774" at bounding box center [371, 158] width 220 height 9
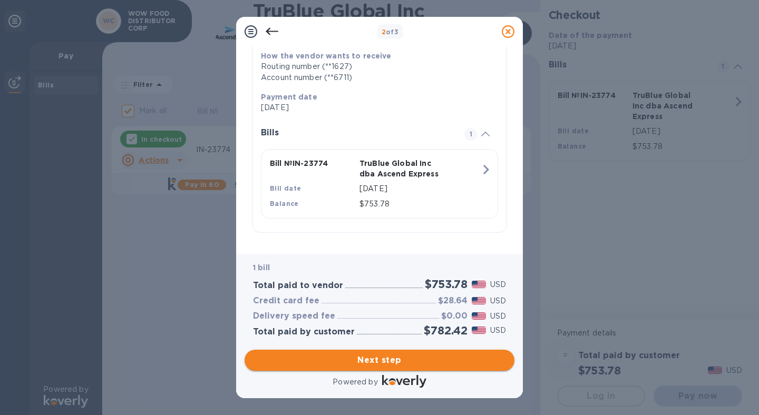
type textarea "IN-23774"
click at [378, 358] on span "Next step" at bounding box center [379, 360] width 253 height 13
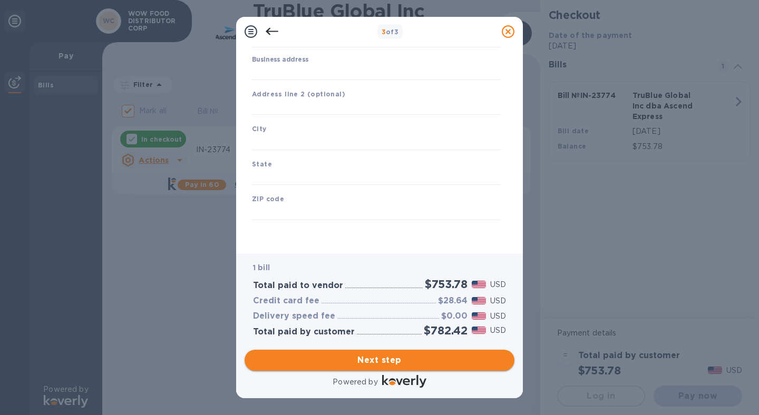
scroll to position [100, 0]
type input "[GEOGRAPHIC_DATA]"
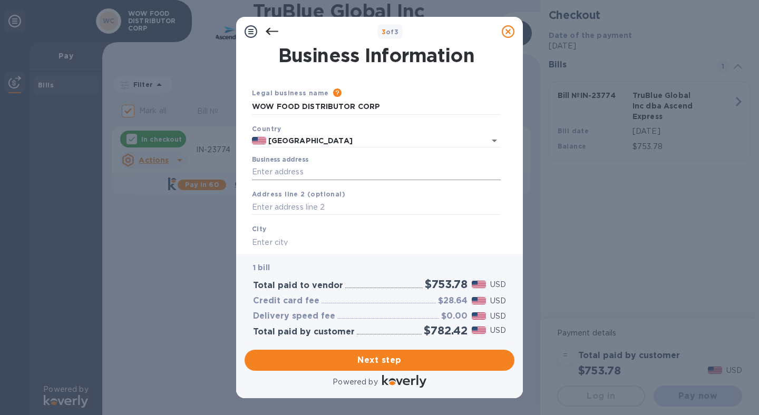
click at [279, 172] on input "Business address" at bounding box center [376, 172] width 249 height 16
type input "[STREET_ADDRESS][PERSON_NAME]"
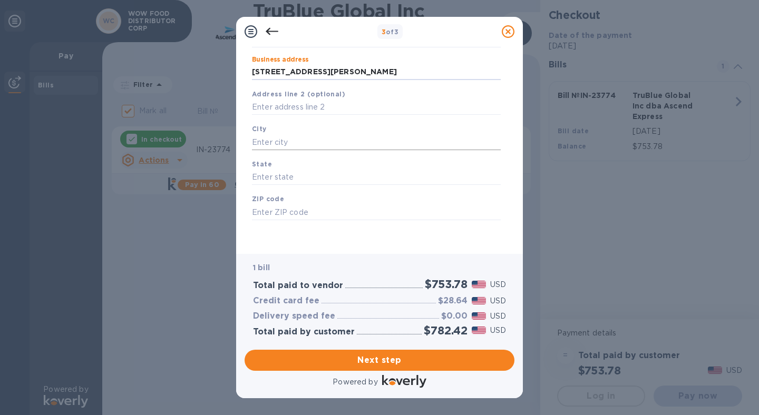
click at [311, 142] on input "text" at bounding box center [376, 142] width 249 height 16
type input "City of Industry"
click at [308, 174] on input "text" at bounding box center [376, 178] width 249 height 16
type input "CA"
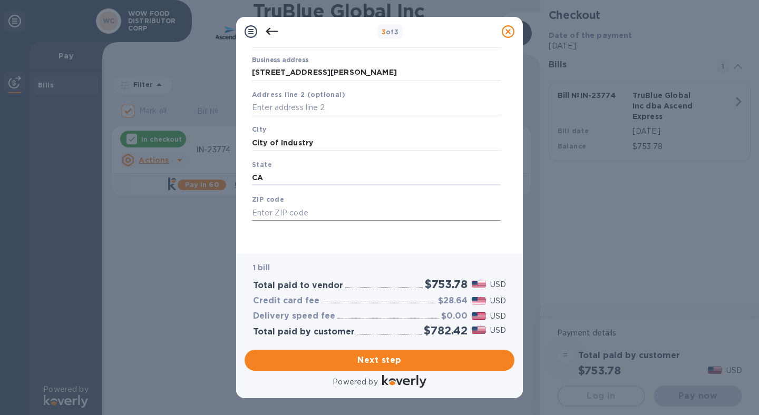
click at [293, 213] on input "text" at bounding box center [376, 213] width 249 height 16
type input "91745"
click at [364, 347] on div "Next step" at bounding box center [379, 361] width 278 height 30
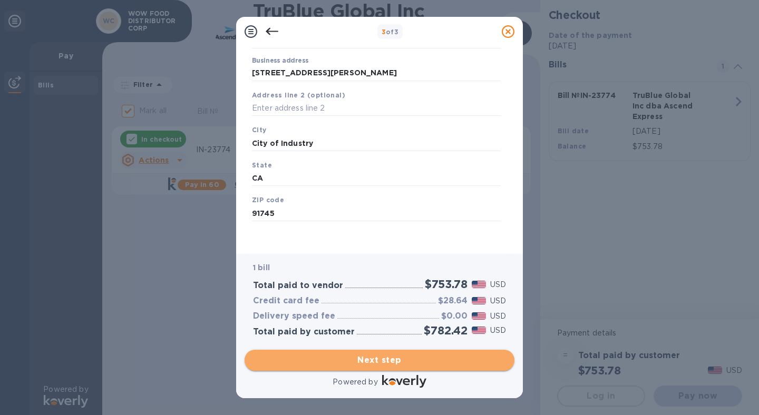
click at [364, 354] on span "Next step" at bounding box center [379, 360] width 253 height 13
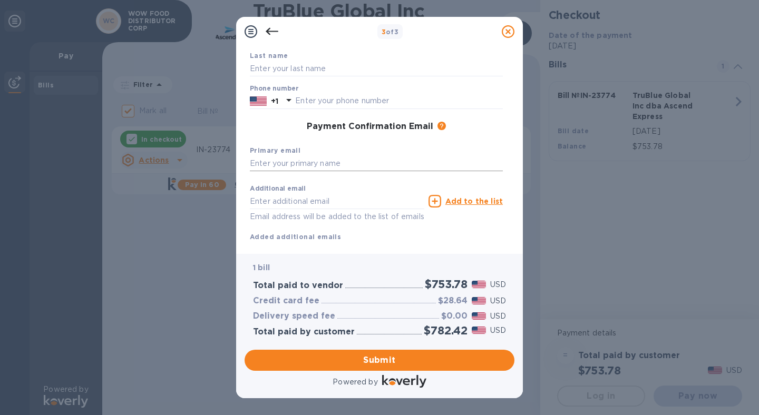
click at [302, 159] on input "text" at bounding box center [376, 164] width 253 height 16
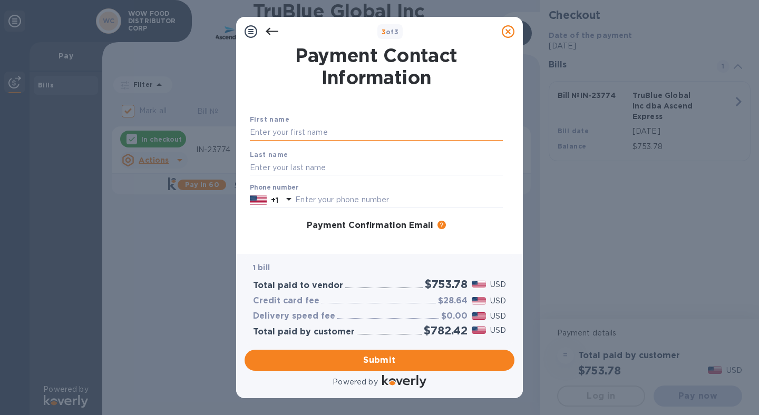
click at [291, 129] on input "text" at bounding box center [376, 133] width 253 height 16
type input "Analiza"
type input "[PERSON_NAME]"
type input "6267576395"
drag, startPoint x: 298, startPoint y: 132, endPoint x: 225, endPoint y: 131, distance: 73.3
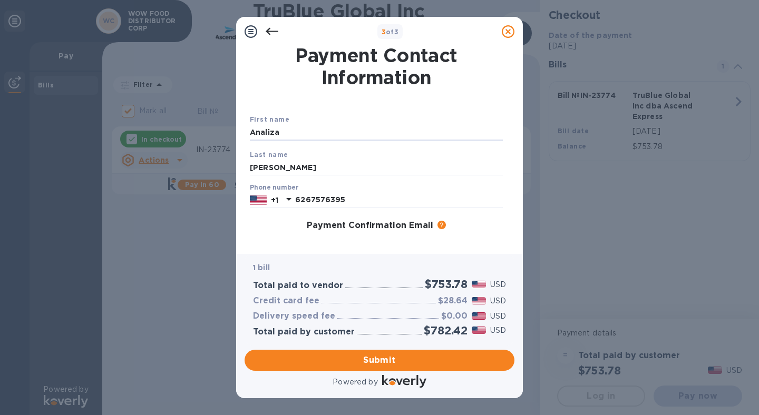
click at [225, 131] on div "3 of 3 Payment Contact Information First name [PERSON_NAME] Last name [PERSON_N…" at bounding box center [379, 207] width 759 height 415
type input "Analiza"
drag, startPoint x: 284, startPoint y: 228, endPoint x: 302, endPoint y: 239, distance: 21.1
click at [284, 228] on div "Payment Confirmation Email The added email addresses will be used to send the p…" at bounding box center [376, 226] width 253 height 11
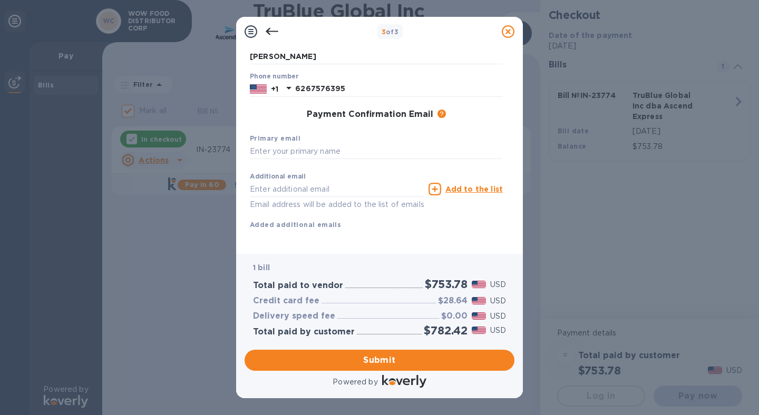
scroll to position [125, 0]
click at [306, 142] on input "text" at bounding box center [376, 150] width 253 height 16
type input "m"
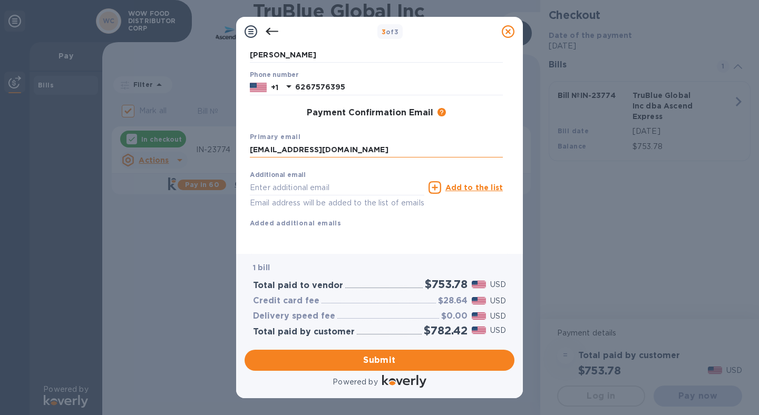
drag, startPoint x: 274, startPoint y: 141, endPoint x: 403, endPoint y: 137, distance: 129.2
click at [403, 142] on input "[EMAIL_ADDRESS][DOMAIN_NAME]" at bounding box center [376, 150] width 253 height 16
type input "[EMAIL_ADDRESS][DOMAIN_NAME]"
click at [291, 180] on input "text" at bounding box center [337, 188] width 174 height 16
paste input "@[DOMAIN_NAME]"
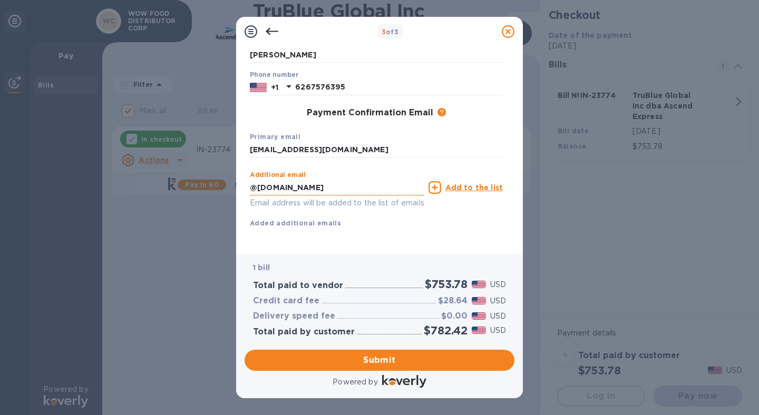
click at [251, 180] on input "@[DOMAIN_NAME]" at bounding box center [337, 188] width 174 height 16
type input "[PERSON_NAME][EMAIL_ADDRESS][DOMAIN_NAME]"
click at [490, 183] on u "Add to the list" at bounding box center [473, 187] width 57 height 8
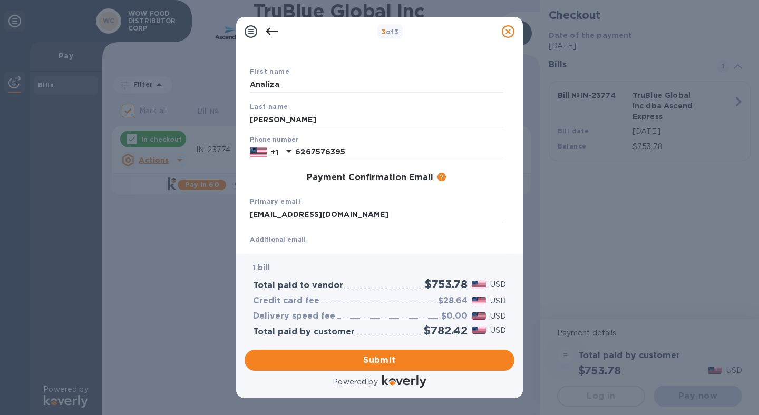
scroll to position [0, 0]
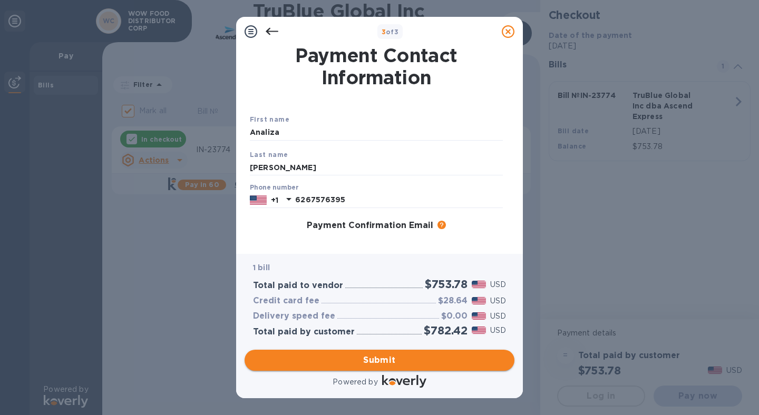
click at [384, 357] on span "Submit" at bounding box center [379, 360] width 253 height 13
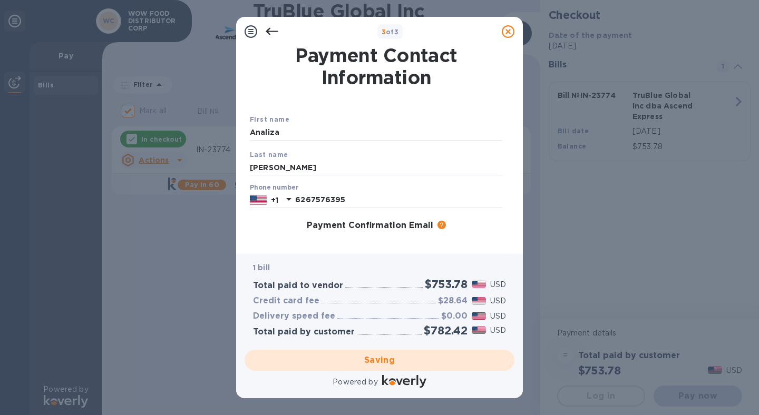
checkbox input "false"
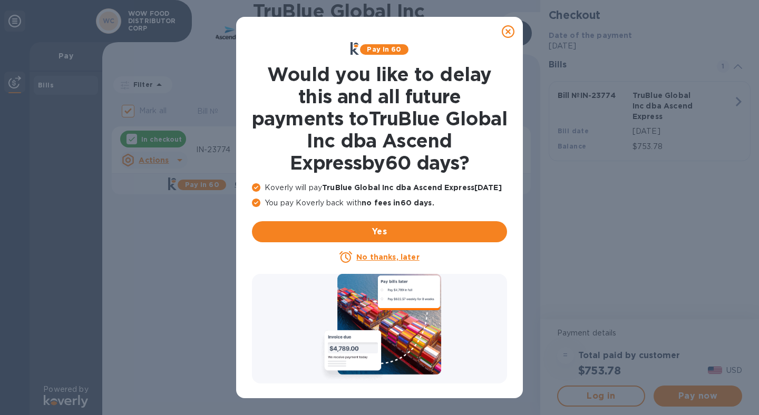
click at [506, 30] on icon at bounding box center [508, 31] width 13 height 13
click at [507, 30] on icon at bounding box center [508, 31] width 13 height 13
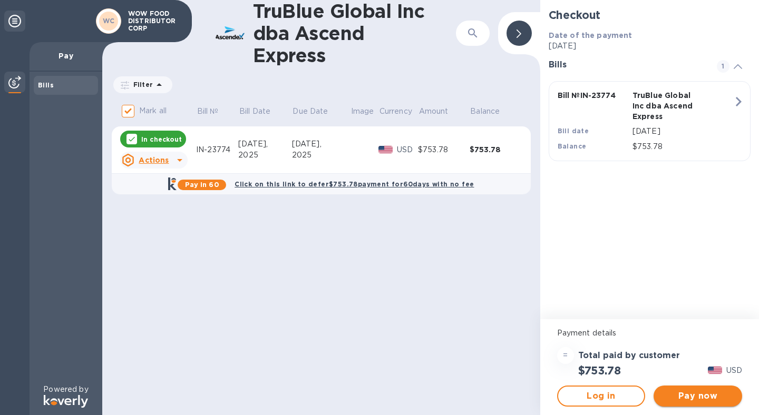
click at [718, 401] on span "Pay now" at bounding box center [698, 396] width 72 height 13
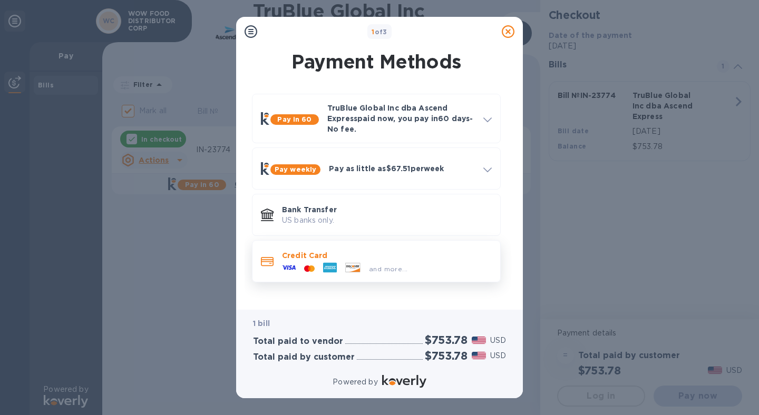
click at [423, 262] on div "and more..." at bounding box center [387, 267] width 210 height 12
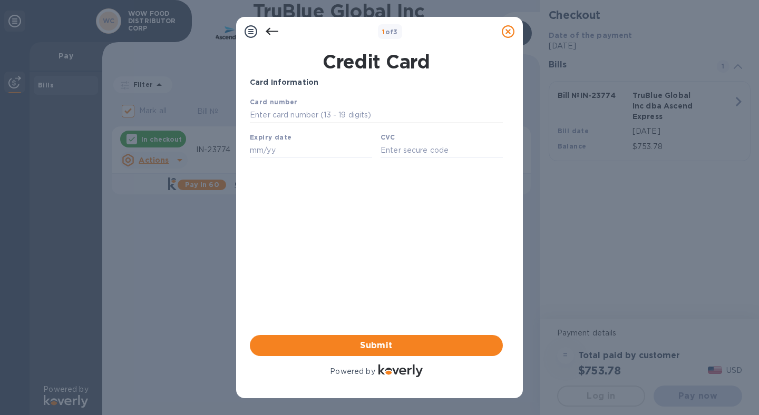
click at [305, 113] on input "text" at bounding box center [376, 116] width 253 height 16
type input "[CREDIT_CARD_NUMBER]"
type input "10/26"
type input "3688"
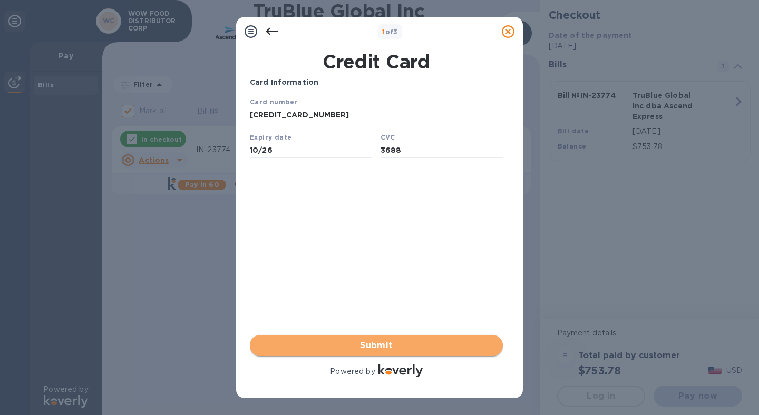
click at [358, 346] on span "Submit" at bounding box center [376, 345] width 236 height 13
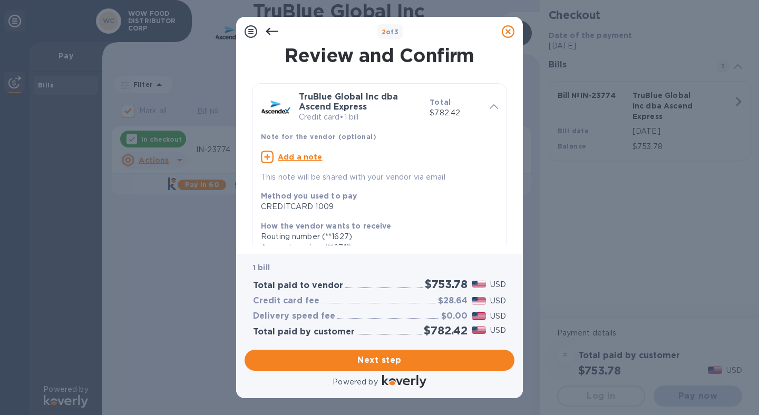
click at [294, 153] on u "Add a note" at bounding box center [300, 157] width 45 height 8
click at [352, 155] on textarea at bounding box center [371, 158] width 220 height 9
type textarea "IN-23774"
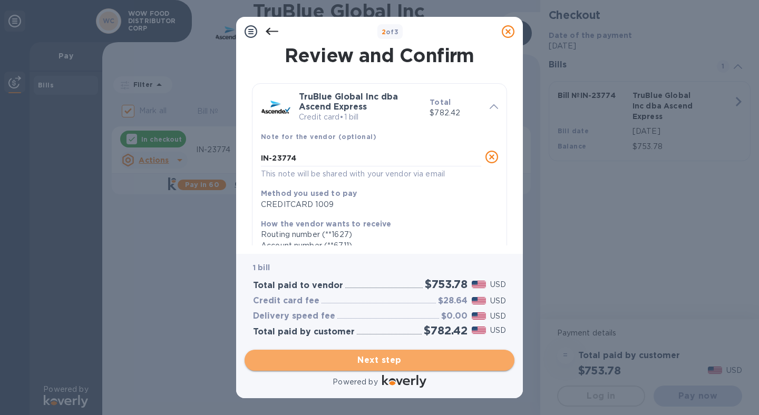
click at [386, 363] on span "Next step" at bounding box center [379, 360] width 253 height 13
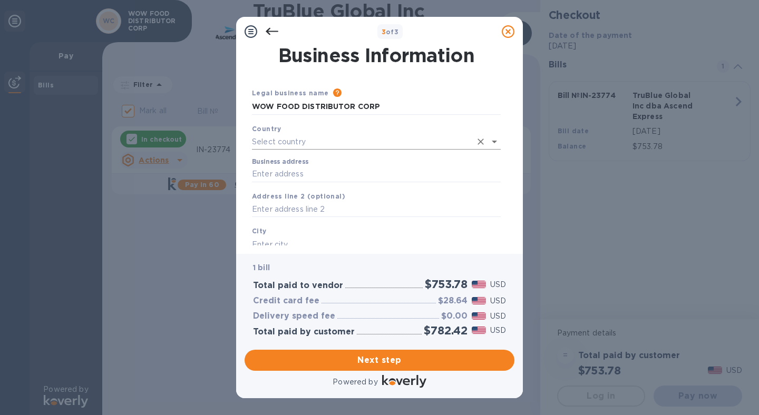
click at [291, 142] on input "text" at bounding box center [361, 141] width 219 height 15
type input "[GEOGRAPHIC_DATA]"
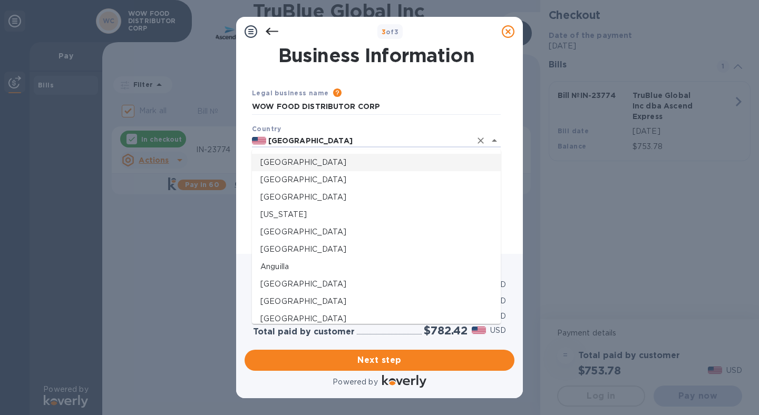
drag, startPoint x: 455, startPoint y: 96, endPoint x: 426, endPoint y: 118, distance: 36.2
click at [455, 96] on div "Please provide the legal name that appears on your SS-4 form issued by the IRS …" at bounding box center [415, 94] width 172 height 12
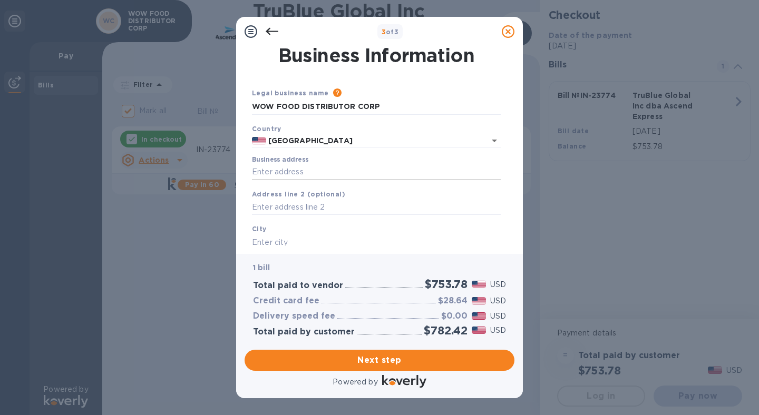
click at [324, 170] on input "Business address" at bounding box center [376, 172] width 249 height 16
type input "[STREET_ADDRESS][PERSON_NAME]"
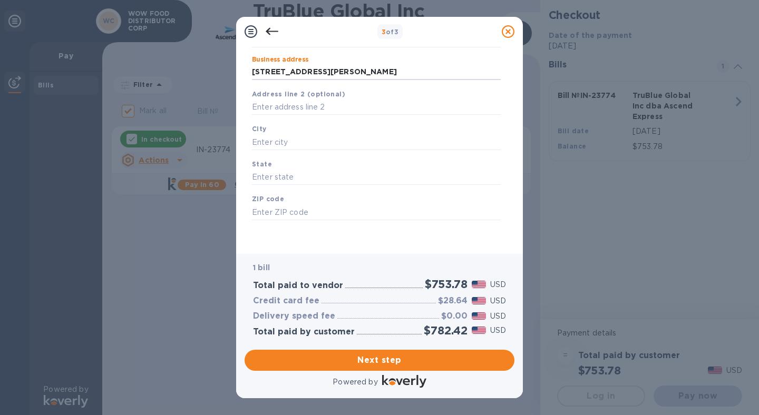
click at [297, 127] on div "City" at bounding box center [376, 136] width 257 height 35
click at [295, 138] on input "text" at bounding box center [376, 142] width 249 height 16
type input "City of Industry"
click at [292, 174] on input "text" at bounding box center [376, 178] width 249 height 16
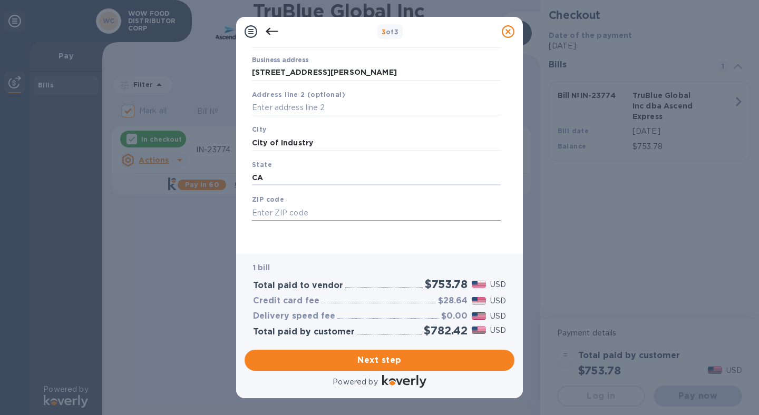
type input "CA"
click at [287, 213] on input "text" at bounding box center [376, 213] width 249 height 16
type input "91745"
click at [378, 354] on span "Next step" at bounding box center [379, 360] width 253 height 13
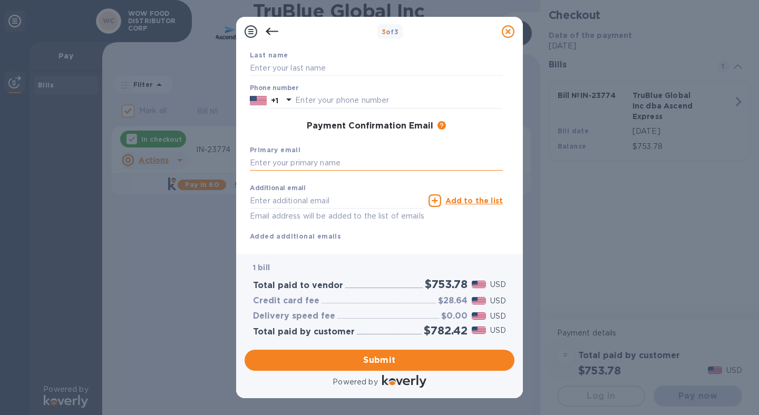
click at [318, 156] on input "text" at bounding box center [376, 163] width 253 height 16
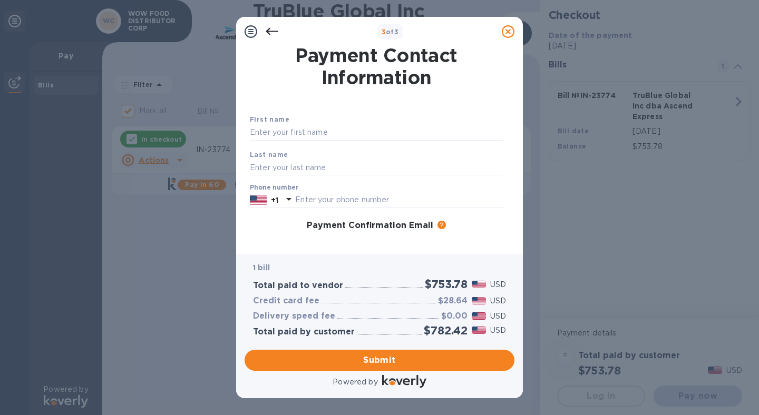
click at [276, 141] on div "First name" at bounding box center [376, 127] width 261 height 35
click at [290, 129] on input "text" at bounding box center [376, 133] width 253 height 16
type input "Analiza"
type input "[PERSON_NAME]"
type input "6267576395"
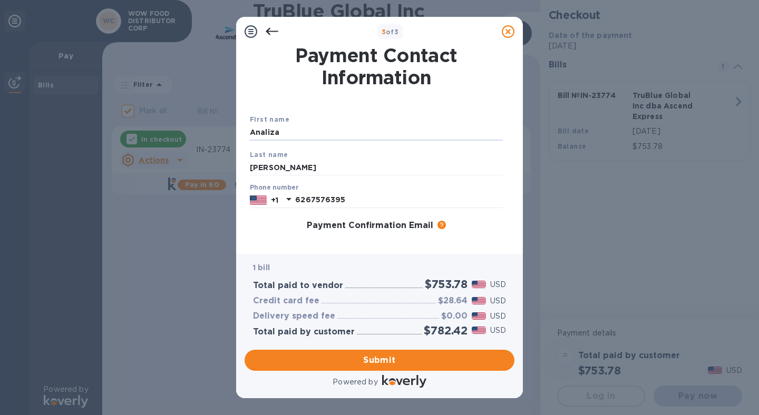
drag, startPoint x: 305, startPoint y: 134, endPoint x: 221, endPoint y: 130, distance: 83.9
click at [221, 130] on div "3 of 3 Payment Contact Information First name [PERSON_NAME] Last name [PERSON_N…" at bounding box center [379, 207] width 759 height 415
type input "Analiza"
click at [281, 236] on div "First name [PERSON_NAME] Last name [PERSON_NAME] Phone number [PHONE_NUMBER] Pa…" at bounding box center [376, 228] width 261 height 236
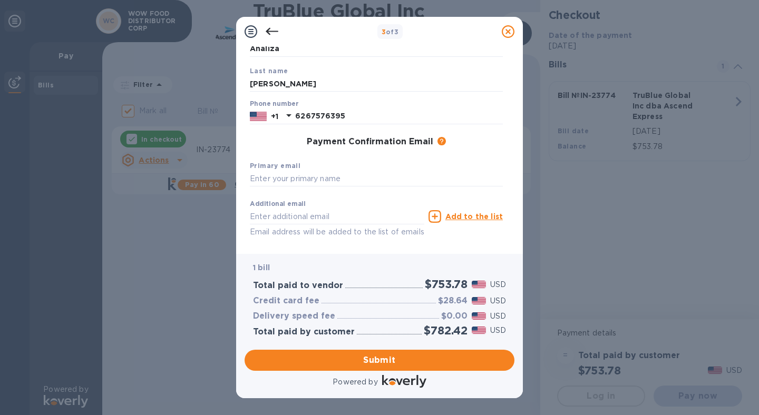
scroll to position [125, 0]
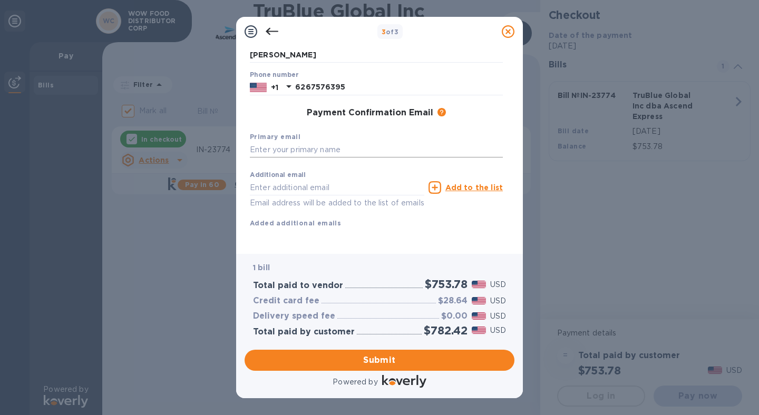
click at [294, 142] on input "text" at bounding box center [376, 150] width 253 height 16
drag, startPoint x: 385, startPoint y: 140, endPoint x: 269, endPoint y: 141, distance: 115.4
click at [269, 142] on input "[EMAIL_ADDRESS][DOMAIN_NAME]" at bounding box center [376, 150] width 253 height 16
type input "[EMAIL_ADDRESS][DOMAIN_NAME]"
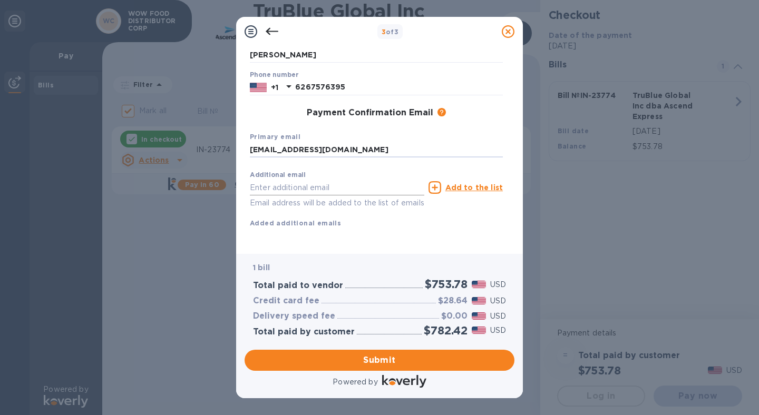
click at [275, 180] on input "text" at bounding box center [337, 188] width 174 height 16
paste input "e@[DOMAIN_NAME]"
drag, startPoint x: 255, startPoint y: 179, endPoint x: 221, endPoint y: 176, distance: 34.4
click at [221, 176] on div "3 of 3 Payment Contact Information First name [PERSON_NAME] Last name [PERSON_N…" at bounding box center [379, 207] width 759 height 415
type input "[PERSON_NAME][EMAIL_ADDRESS][DOMAIN_NAME]"
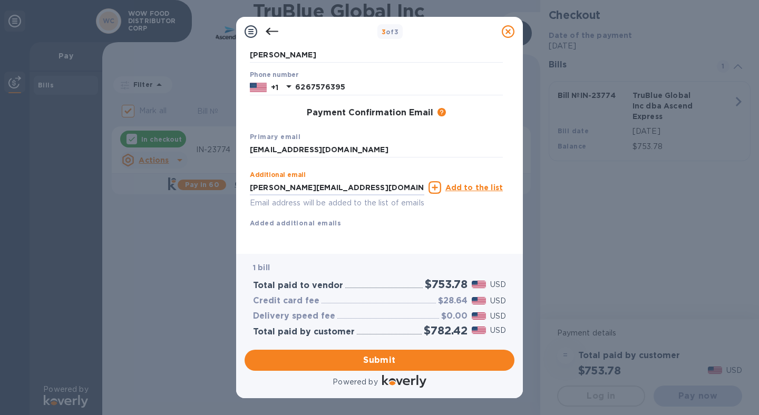
click at [487, 183] on u "Add to the list" at bounding box center [473, 187] width 57 height 8
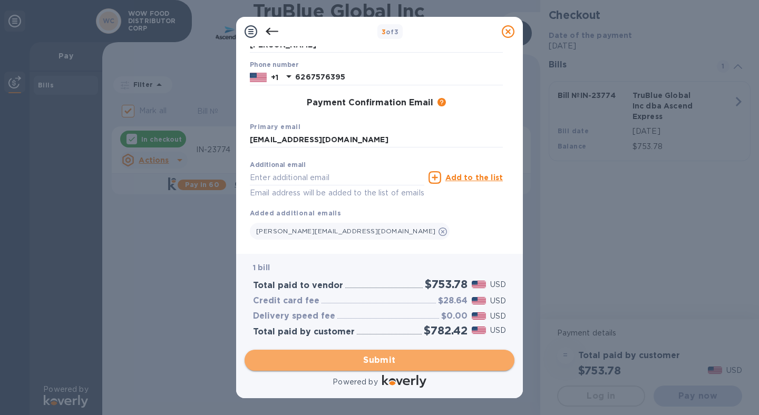
click at [366, 361] on span "Submit" at bounding box center [379, 360] width 253 height 13
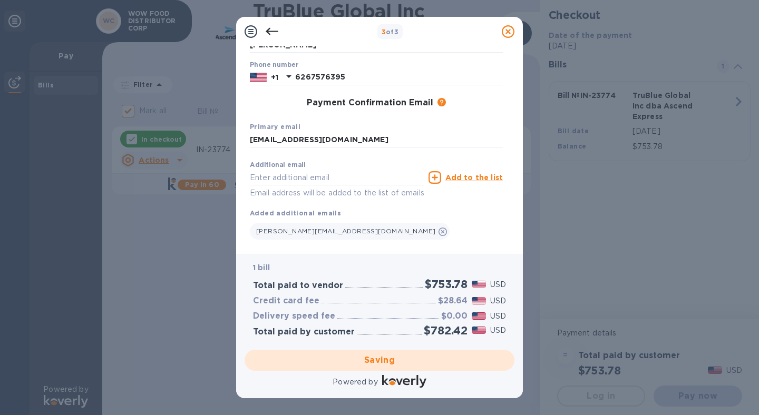
checkbox input "false"
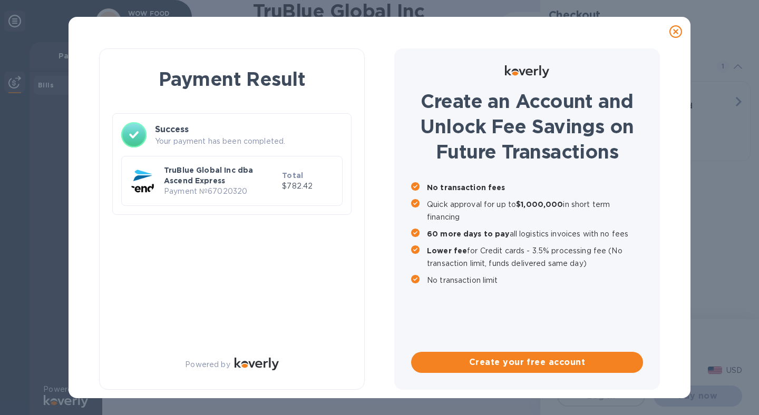
scroll to position [0, 0]
